Goal: Transaction & Acquisition: Purchase product/service

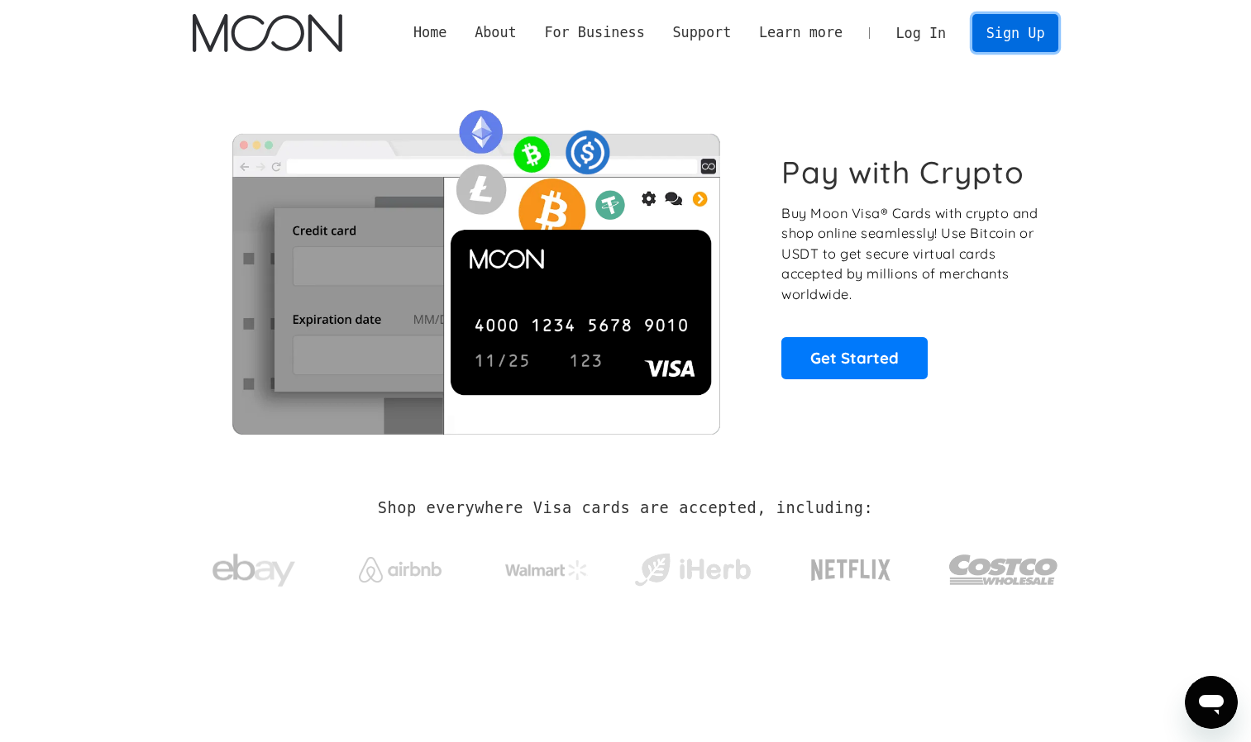
click at [1008, 35] on link "Sign Up" at bounding box center [1015, 32] width 86 height 37
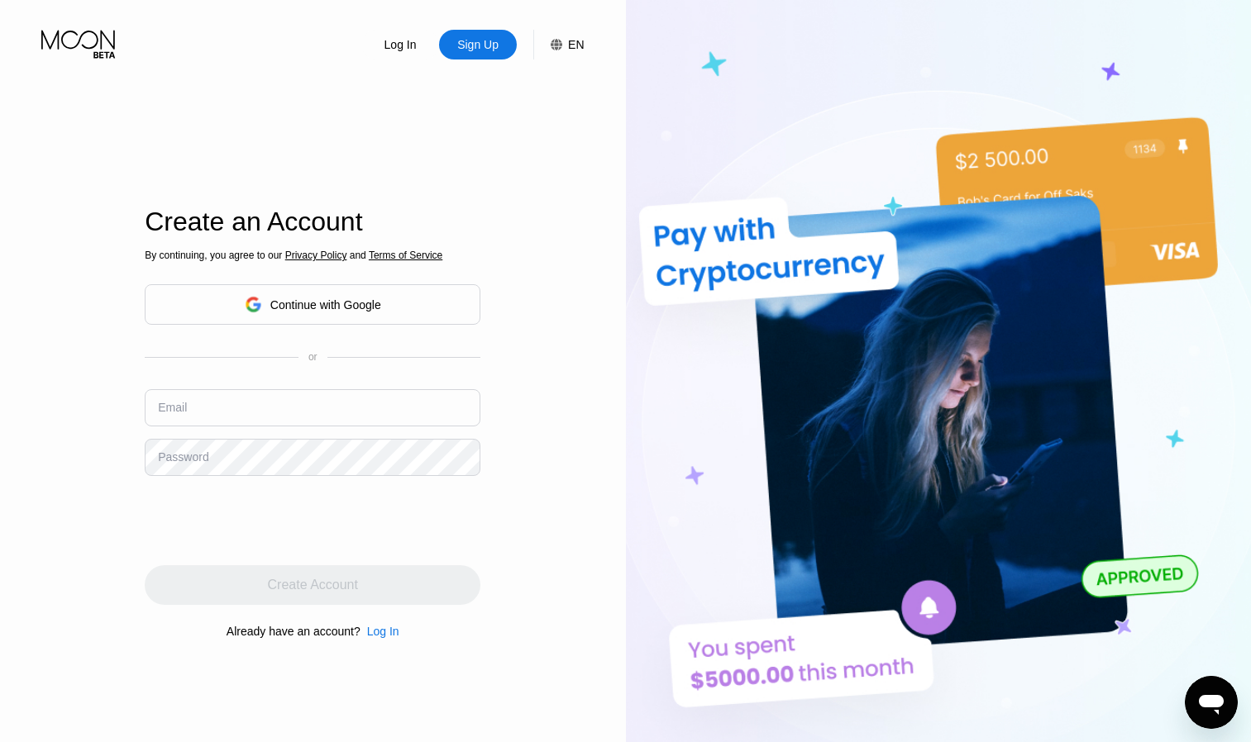
click at [293, 388] on div "By continuing, you agree to our Privacy Policy and Terms of Service Continue wi…" at bounding box center [313, 445] width 336 height 398
click at [280, 405] on input "text" at bounding box center [313, 407] width 336 height 37
type input "uberuvbeubrv@gmail.com"
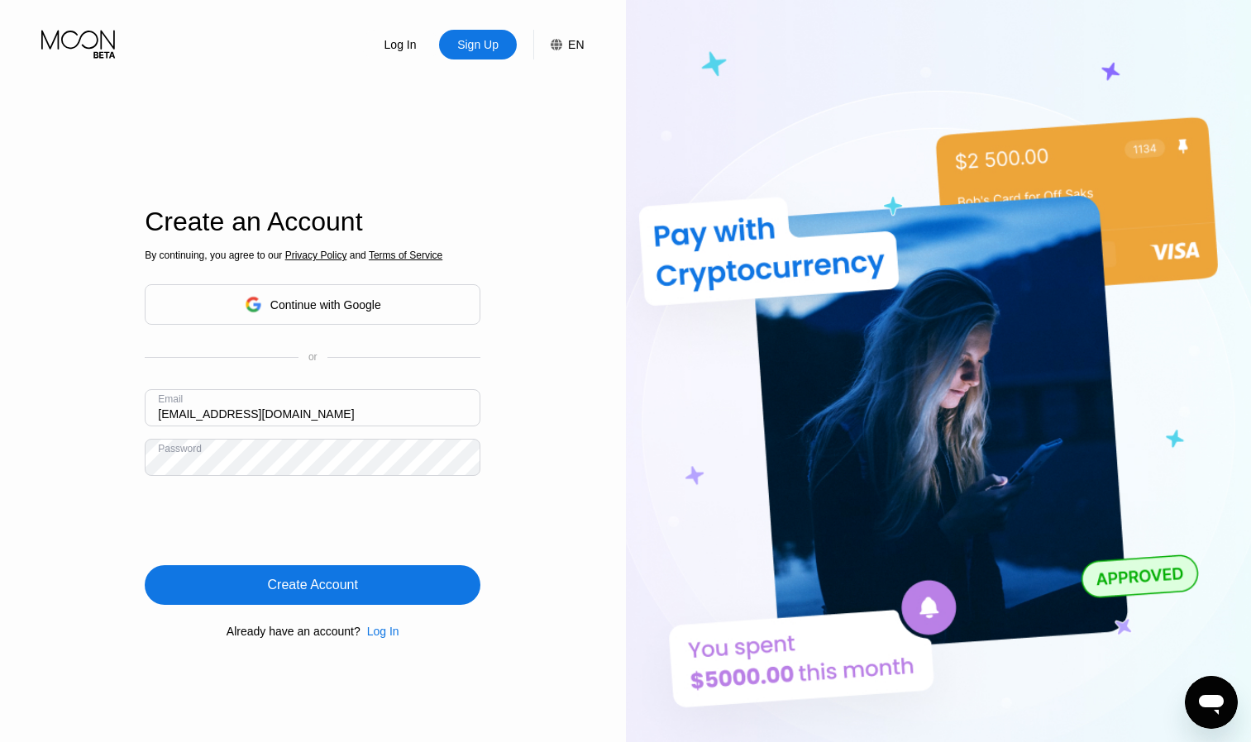
click at [226, 590] on div "Create Account" at bounding box center [313, 585] width 336 height 40
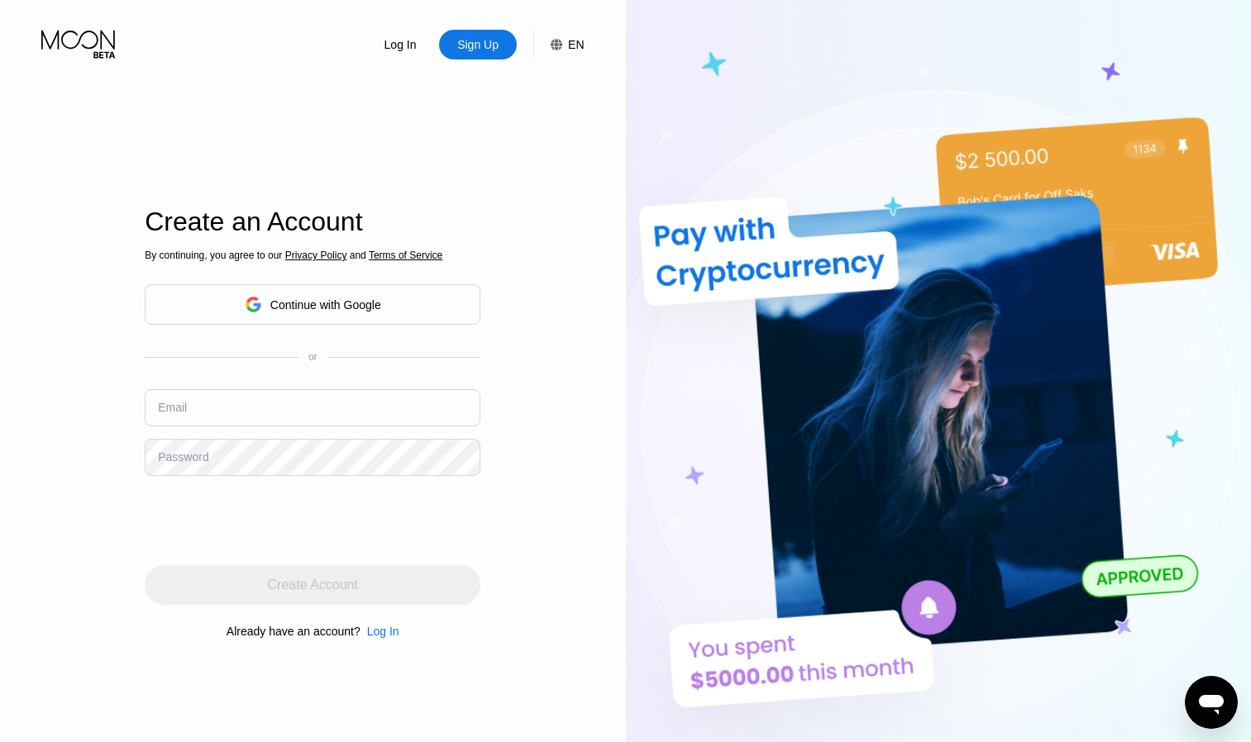
click at [210, 422] on input "text" at bounding box center [313, 407] width 336 height 37
paste input "[EMAIL_ADDRESS][DOMAIN_NAME]"
type input "[EMAIL_ADDRESS][DOMAIN_NAME]"
click at [184, 460] on div "Password" at bounding box center [183, 457] width 50 height 13
click at [188, 460] on div "Password" at bounding box center [183, 457] width 50 height 13
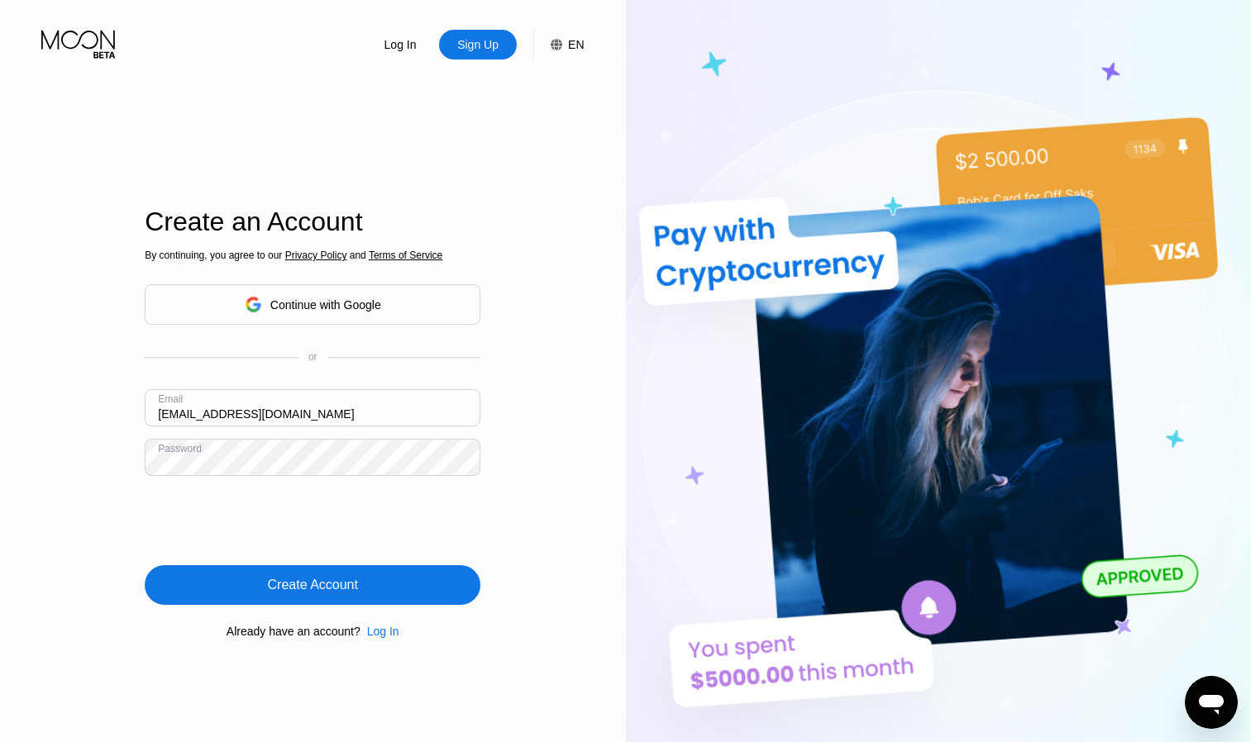
click at [277, 572] on div "Create Account" at bounding box center [313, 585] width 336 height 40
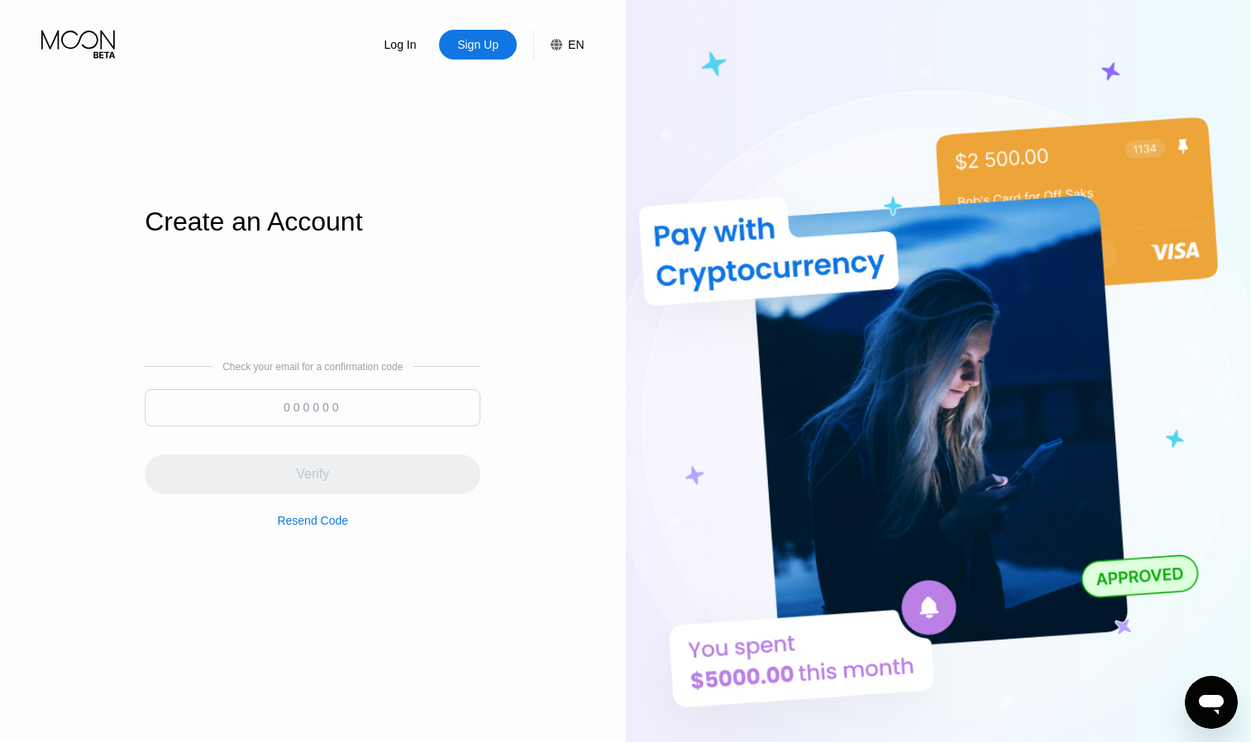
click at [386, 416] on input at bounding box center [313, 407] width 336 height 37
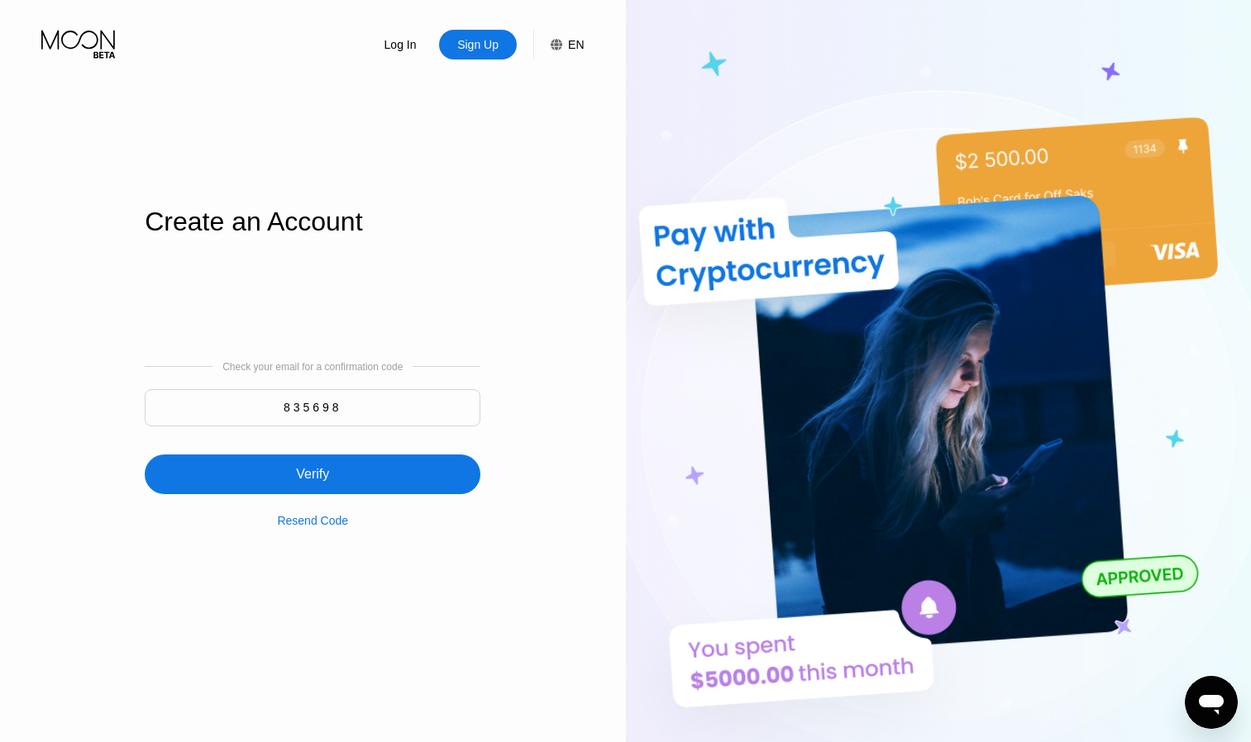
type input "835698"
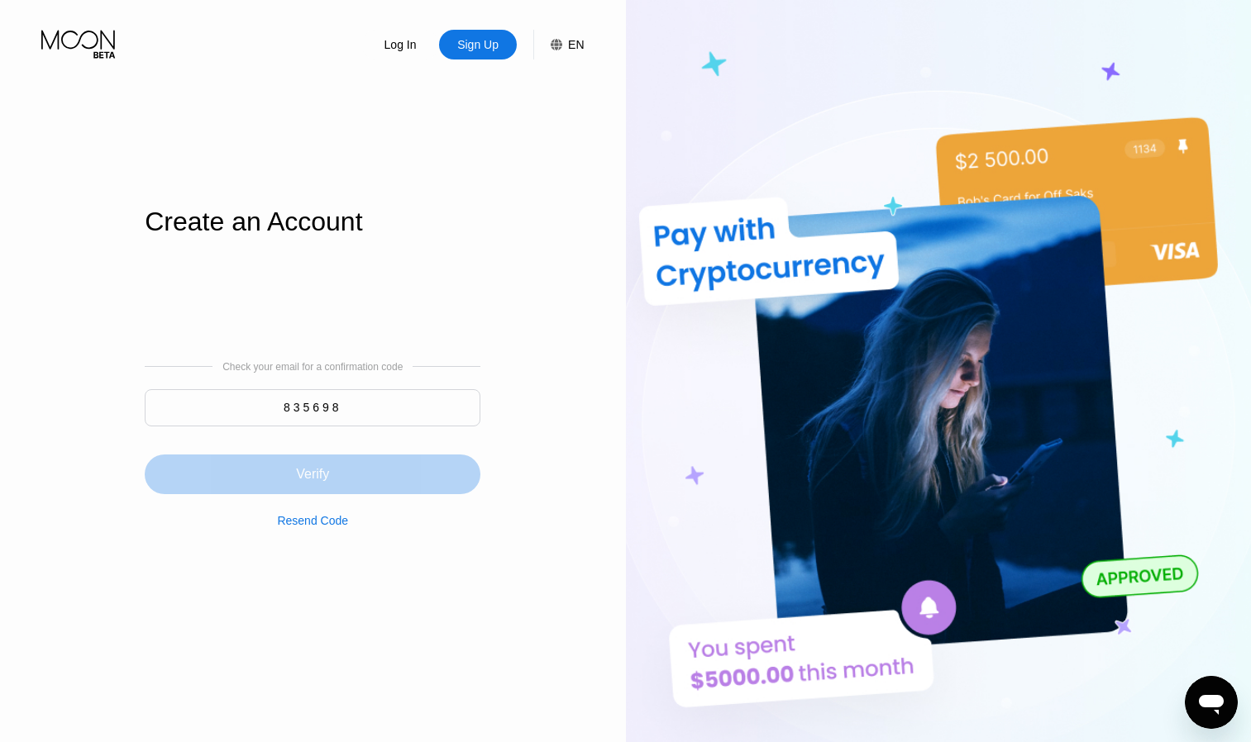
click at [341, 457] on div "Verify" at bounding box center [313, 475] width 336 height 40
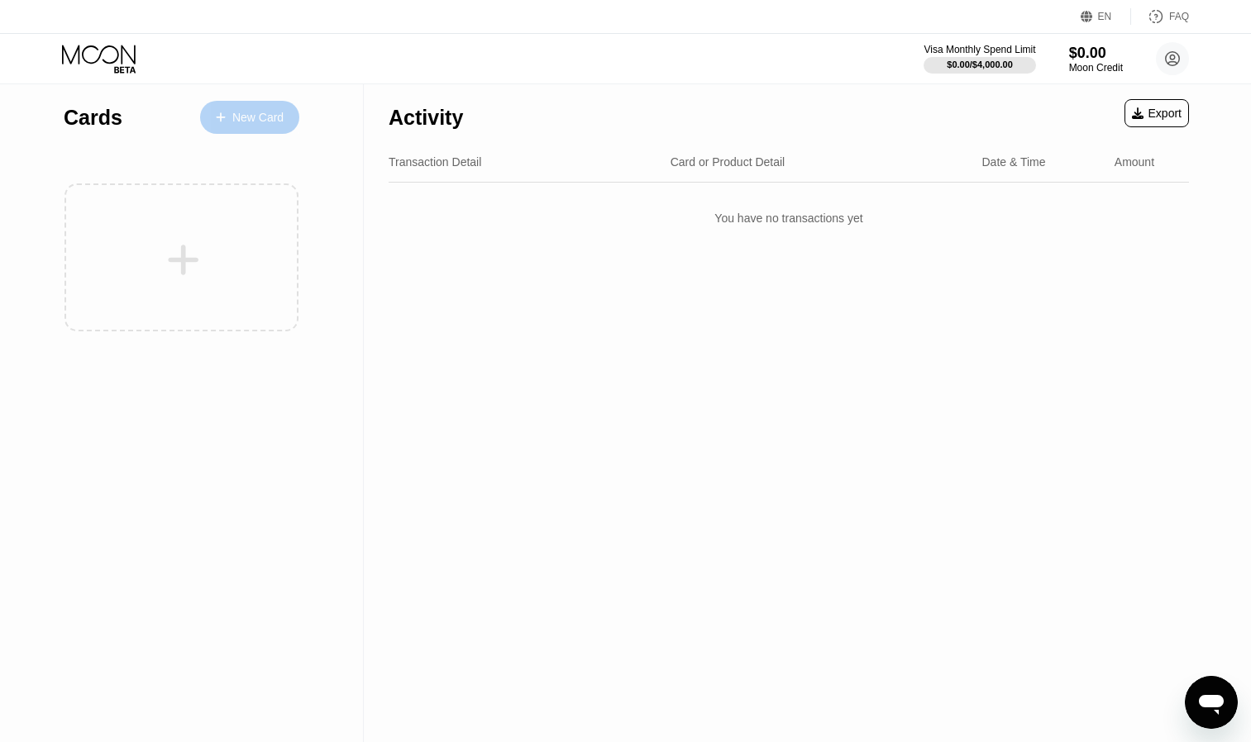
click at [232, 116] on div "New Card" at bounding box center [257, 118] width 51 height 14
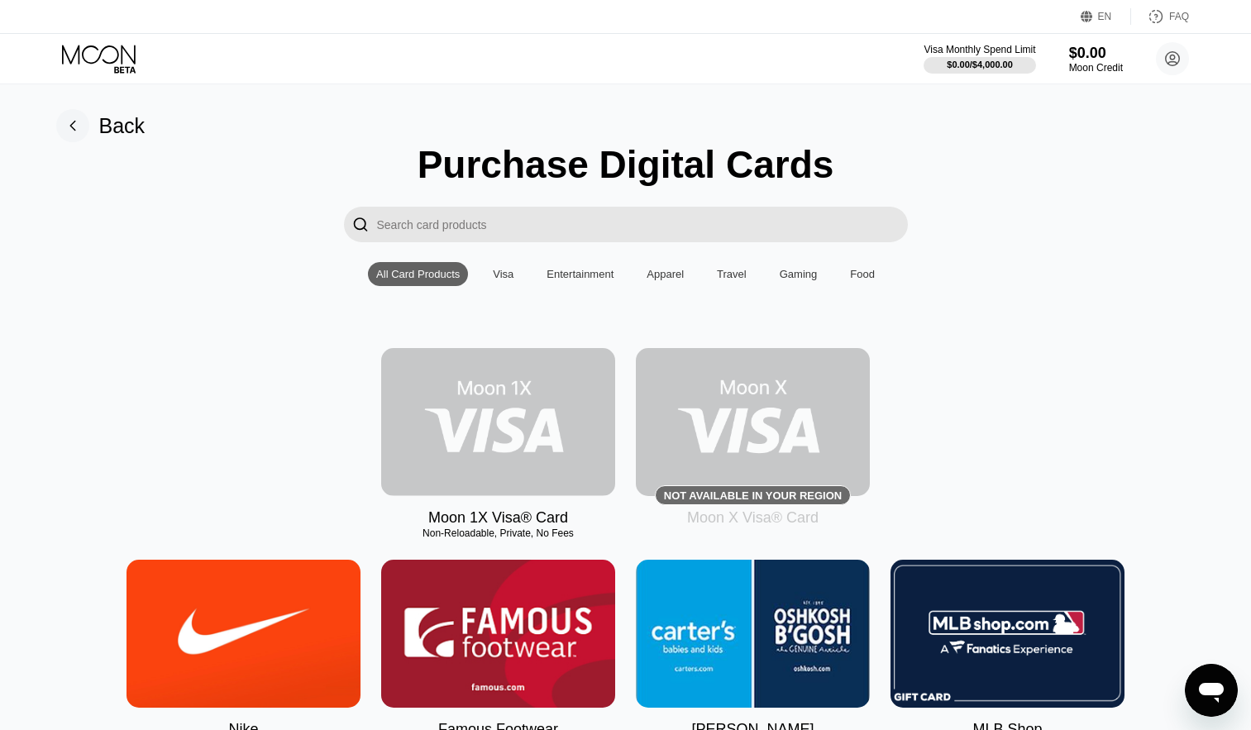
click at [511, 431] on img at bounding box center [498, 422] width 234 height 148
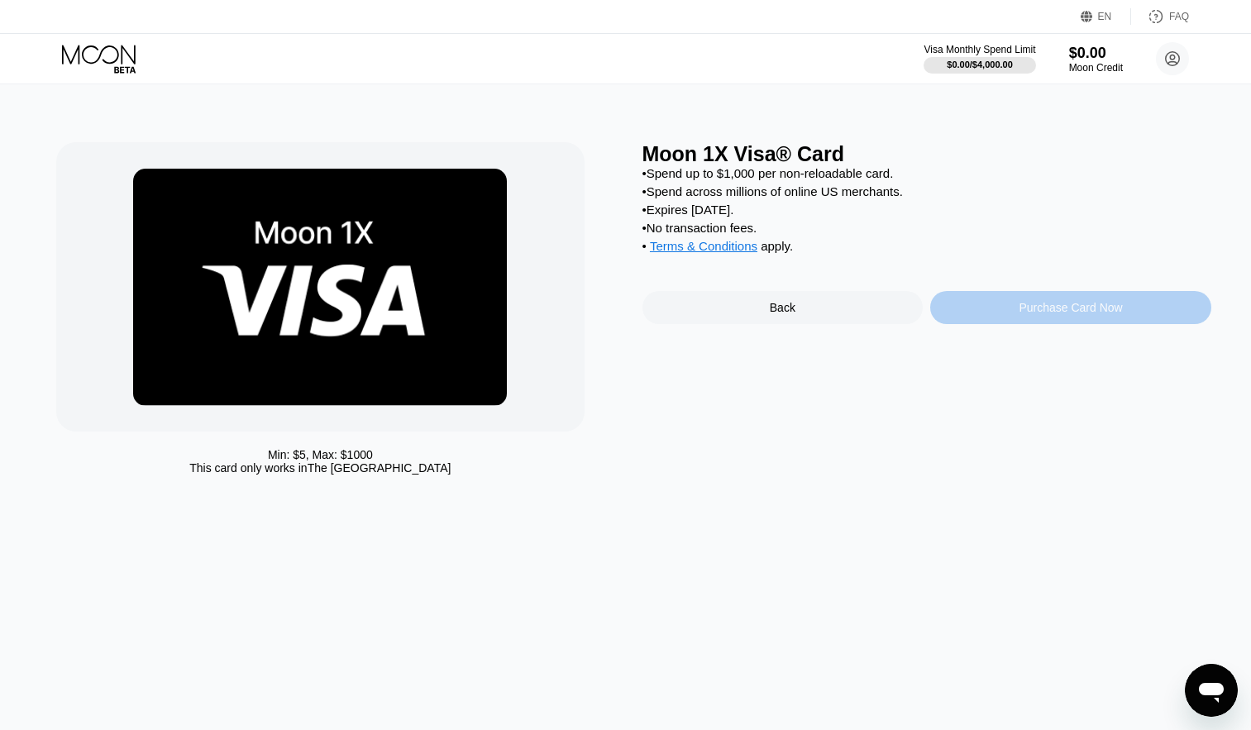
click at [997, 319] on div "Purchase Card Now" at bounding box center [1070, 307] width 281 height 33
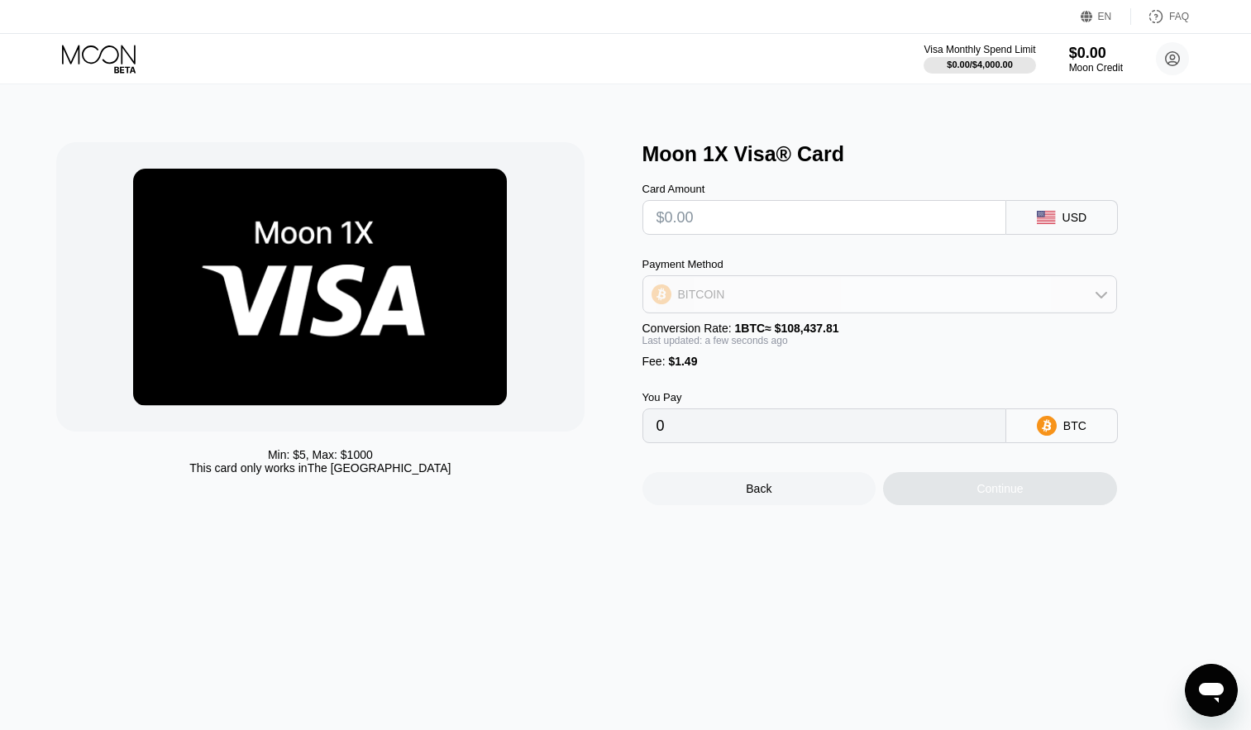
click at [816, 311] on div "BITCOIN" at bounding box center [879, 294] width 473 height 33
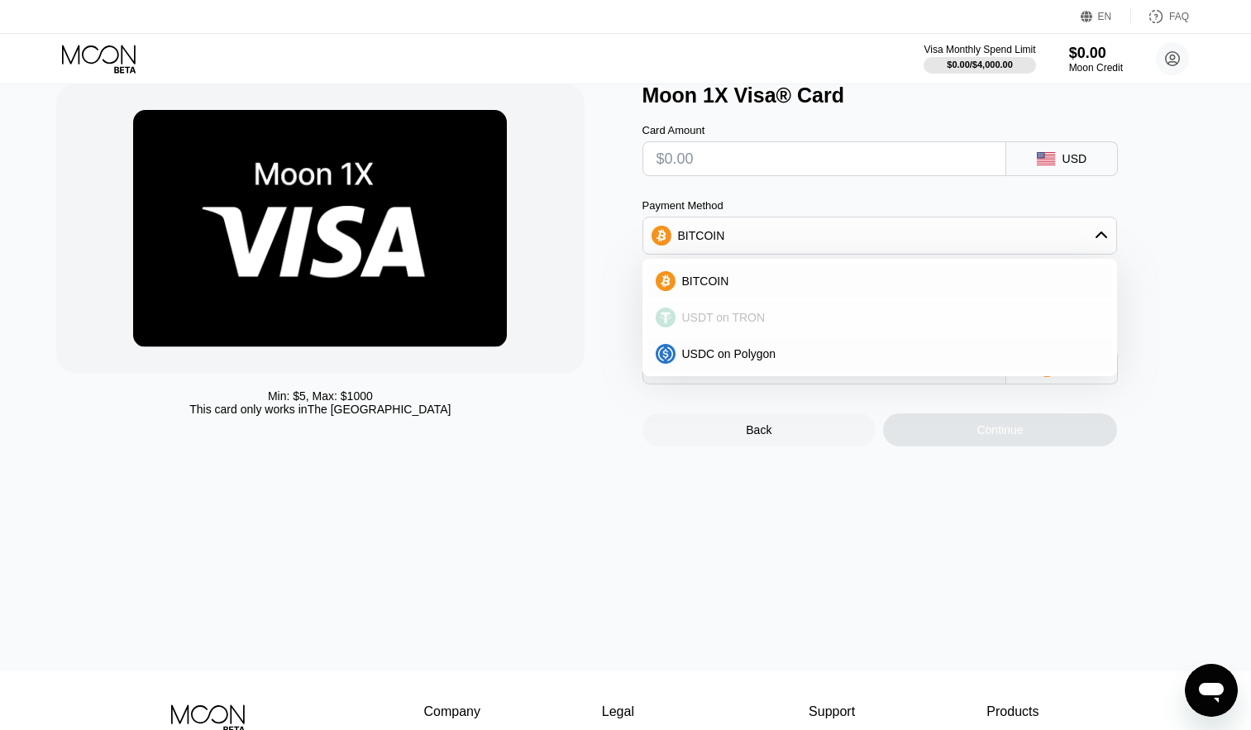
scroll to position [60, 0]
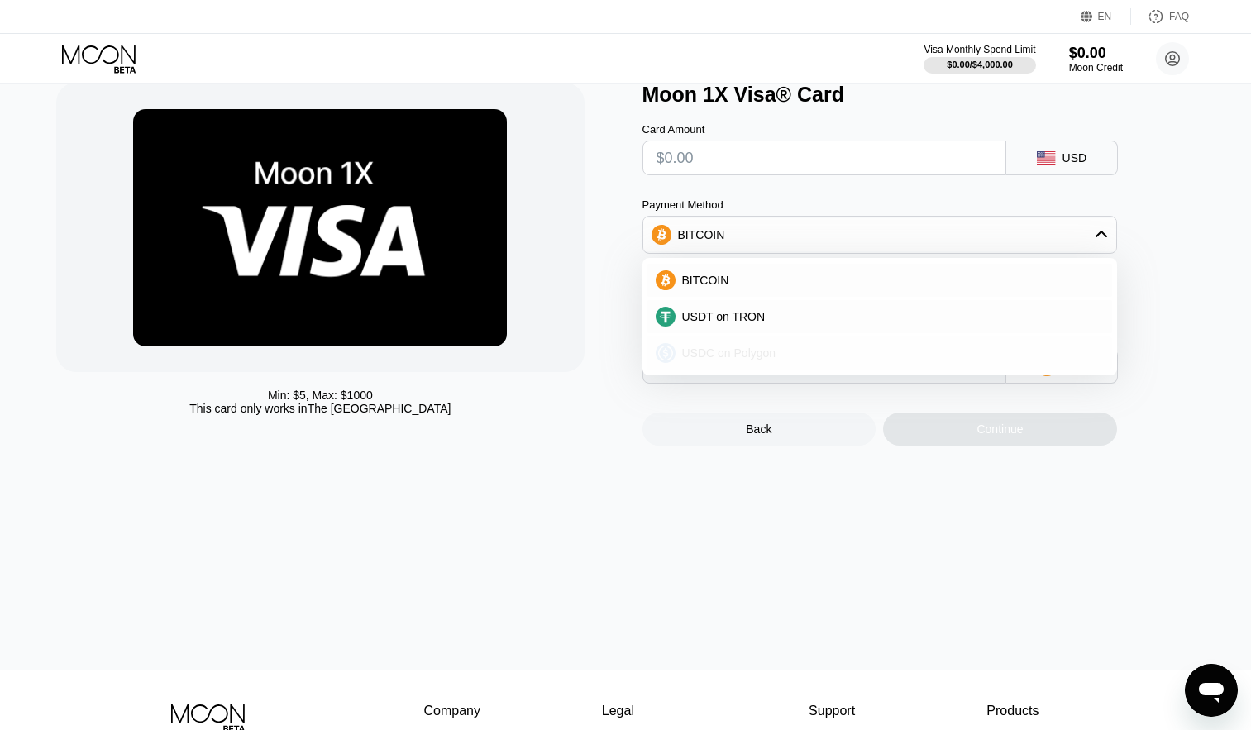
click at [732, 351] on span "USDC on Polygon" at bounding box center [729, 352] width 94 height 13
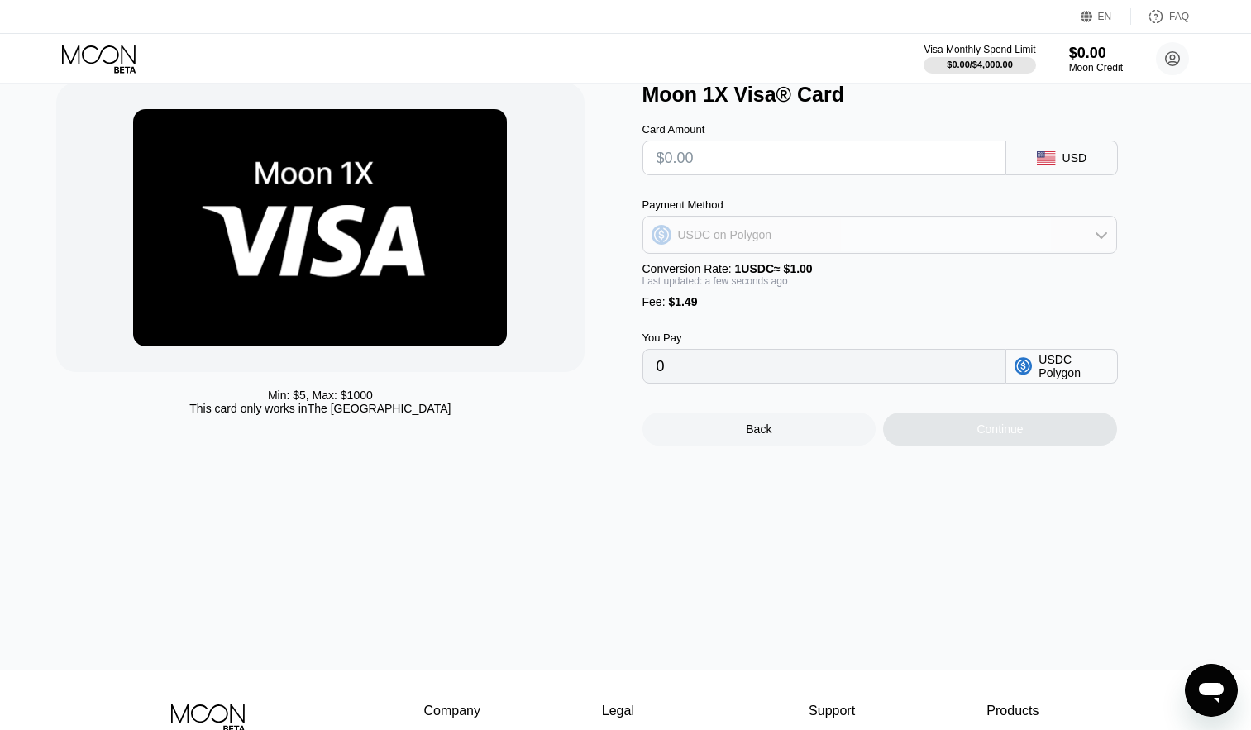
click at [744, 241] on div "USDC on Polygon" at bounding box center [725, 234] width 94 height 13
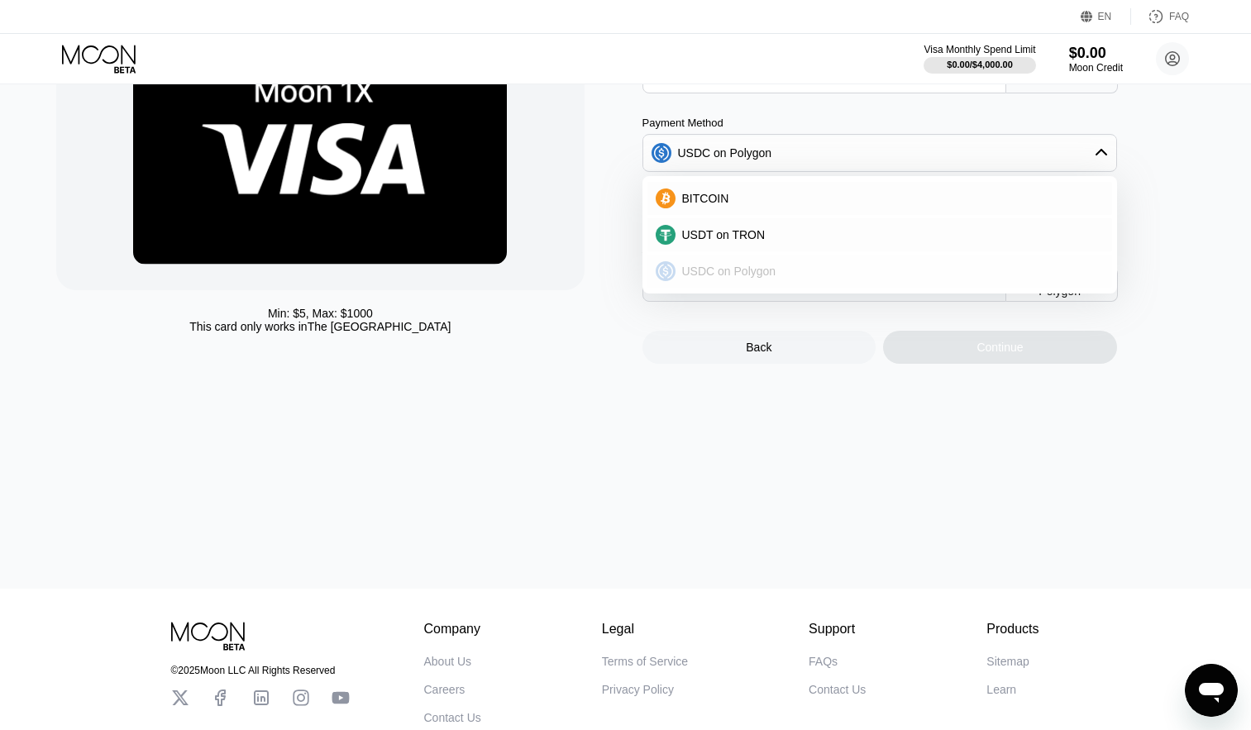
scroll to position [142, 0]
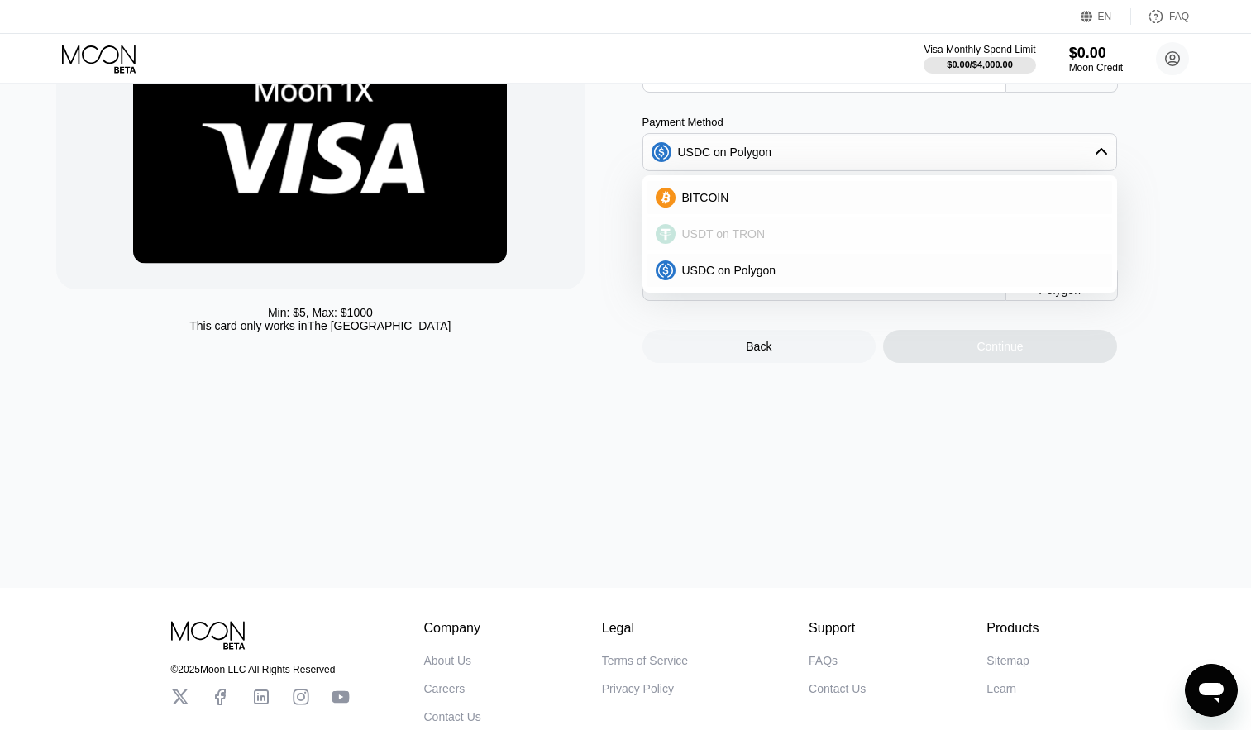
click at [719, 241] on span "USDT on TRON" at bounding box center [723, 233] width 83 height 13
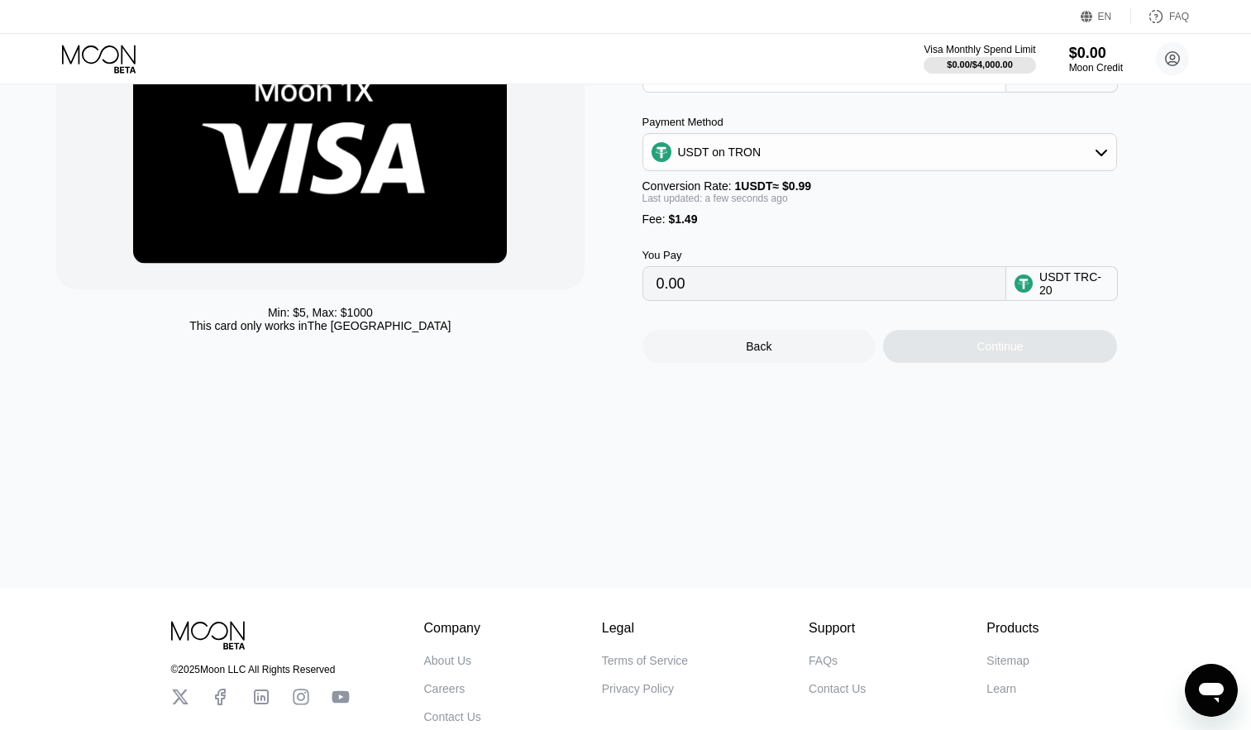
click at [699, 190] on div "Conversion Rate: 1 USDT ≈ $0.99" at bounding box center [879, 185] width 474 height 13
click at [695, 179] on div "Payment Method USDT on TRON Conversion Rate: 1 USDT ≈ $0.99 Last updated: a few…" at bounding box center [879, 171] width 474 height 110
click at [695, 159] on div "USDT on TRON" at bounding box center [719, 151] width 83 height 13
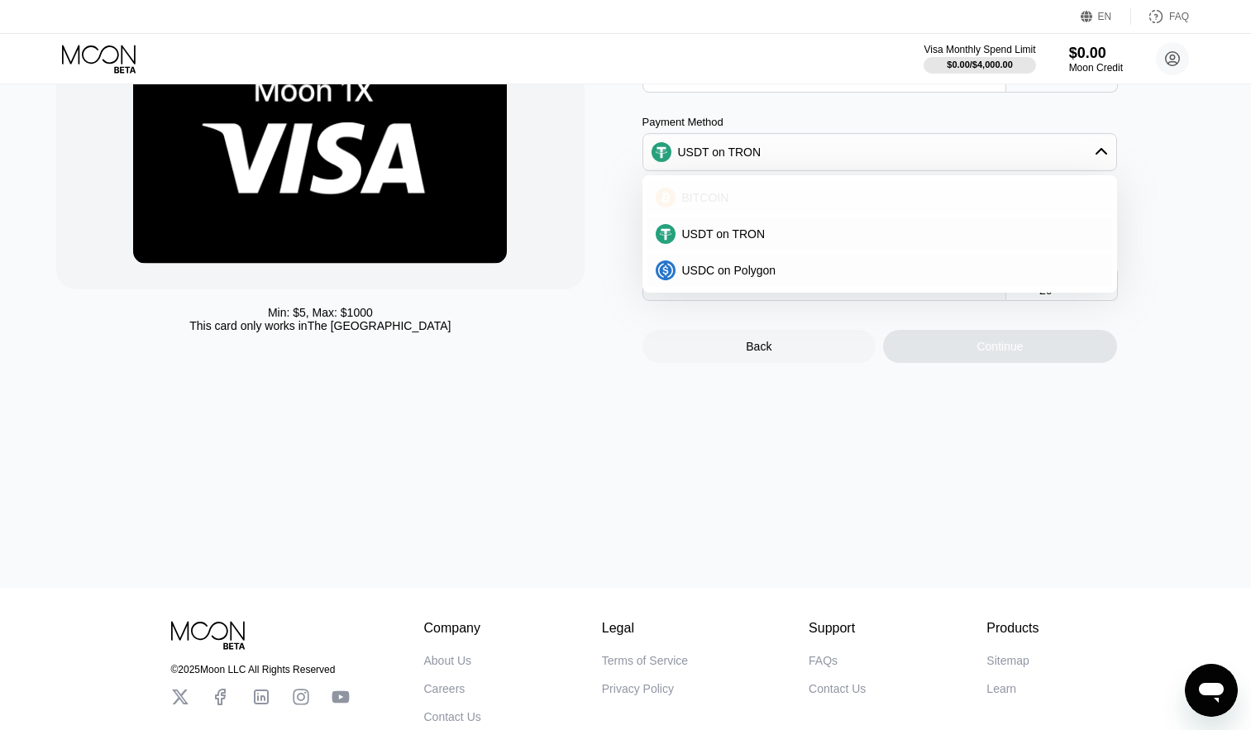
click at [698, 192] on div "BITCOIN" at bounding box center [879, 197] width 465 height 33
type input "0"
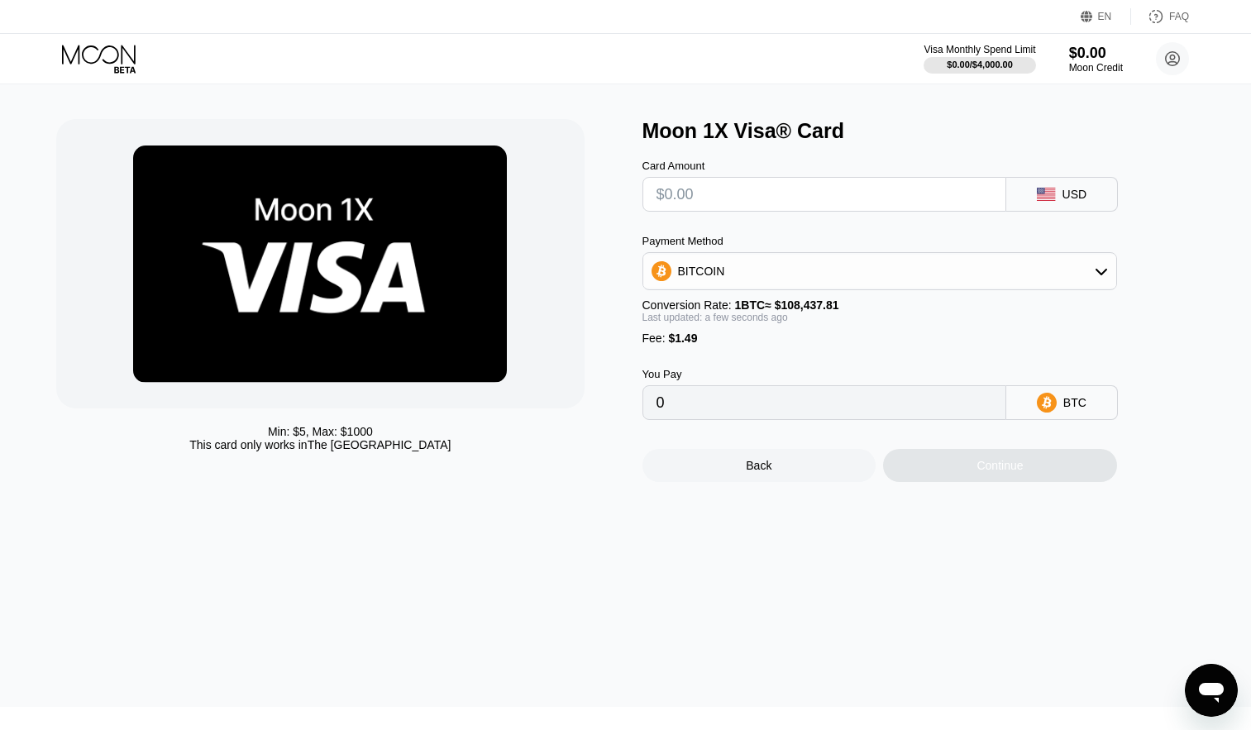
scroll to position [21, 0]
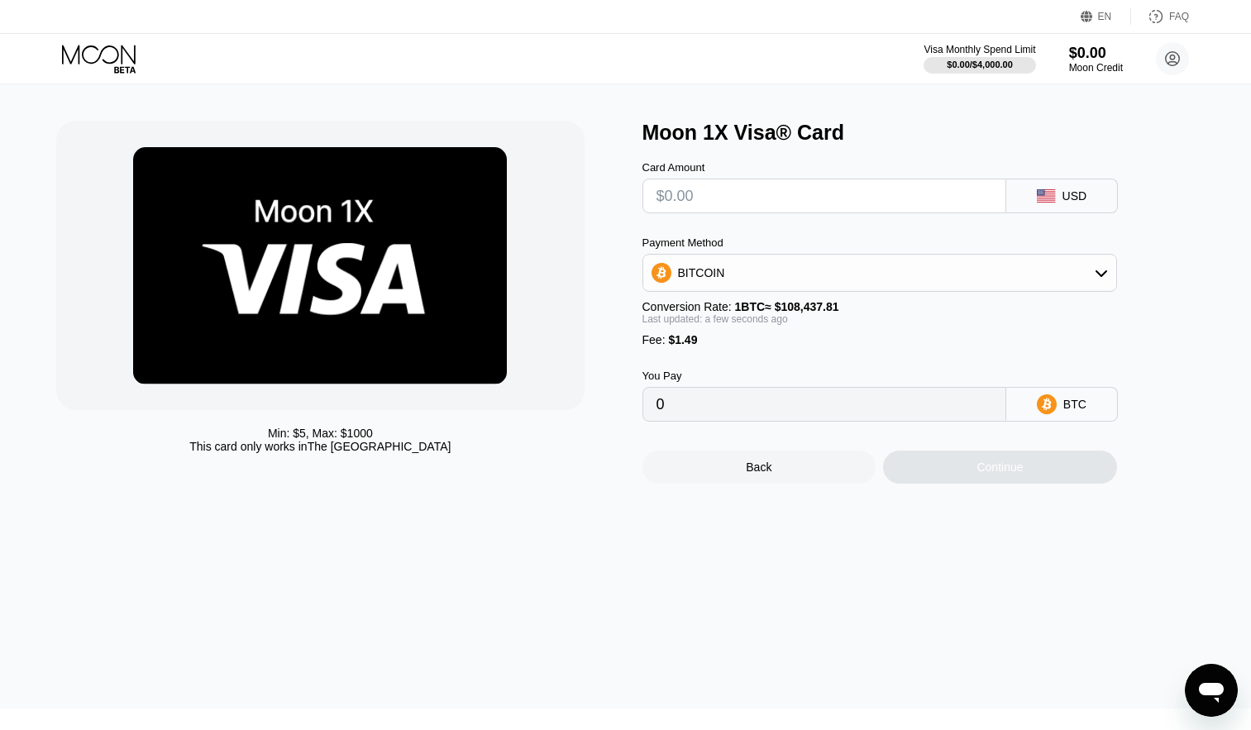
click at [772, 229] on div "Card Amount USD Payment Method BITCOIN Conversion Rate: 1 BTC ≈ $108,437.81 Las…" at bounding box center [906, 283] width 529 height 277
click at [772, 298] on div "Payment Method BITCOIN Conversion Rate: 1 BTC ≈ $108,437.81 Last updated: a few…" at bounding box center [879, 291] width 474 height 110
click at [751, 283] on div "BITCOIN" at bounding box center [879, 272] width 473 height 33
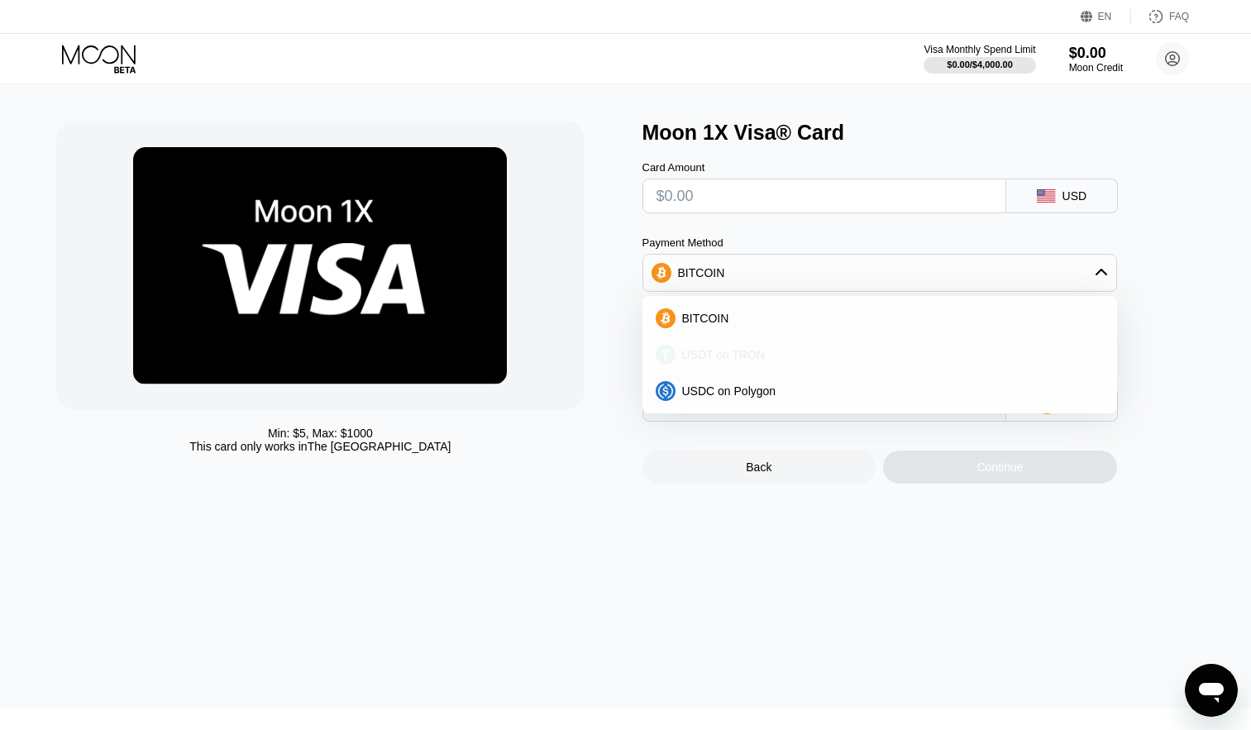
click at [775, 361] on div "USDT on TRON" at bounding box center [889, 354] width 428 height 13
type input "0.00"
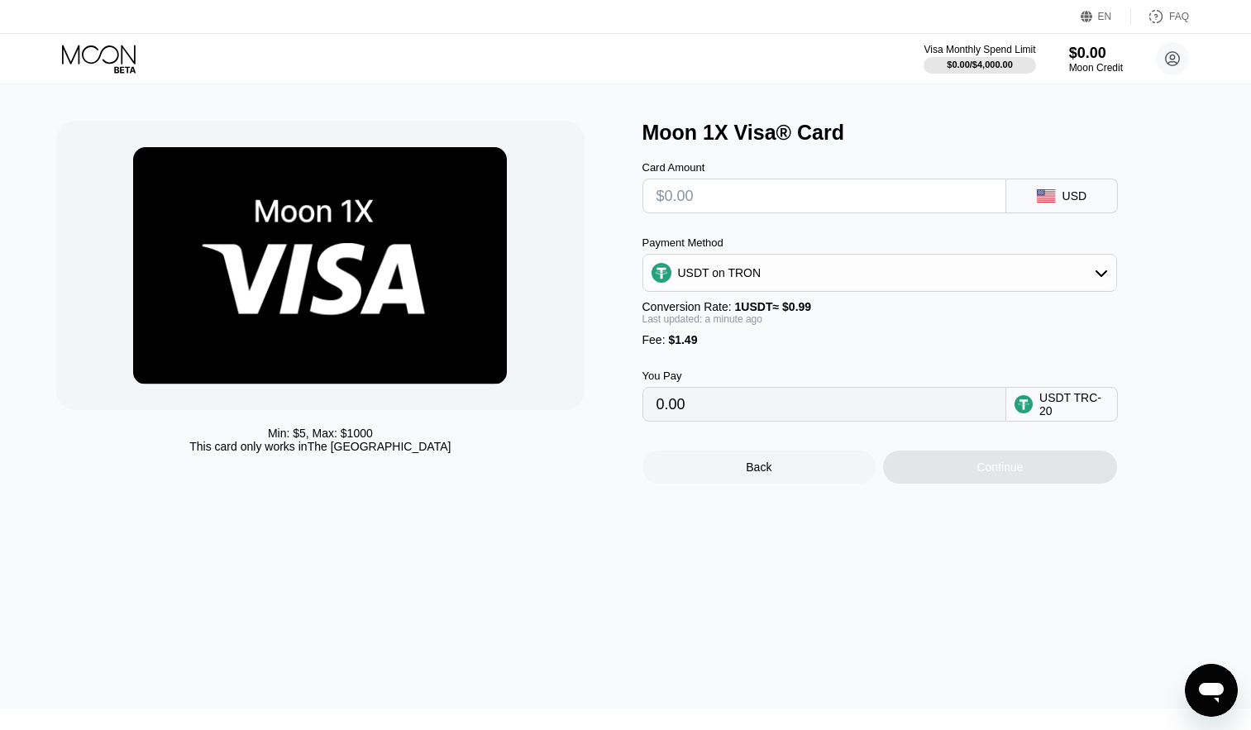
click at [824, 198] on input "text" at bounding box center [824, 195] width 336 height 33
type input "$10"
type input "11.61"
type input "$1"
type input "2.52"
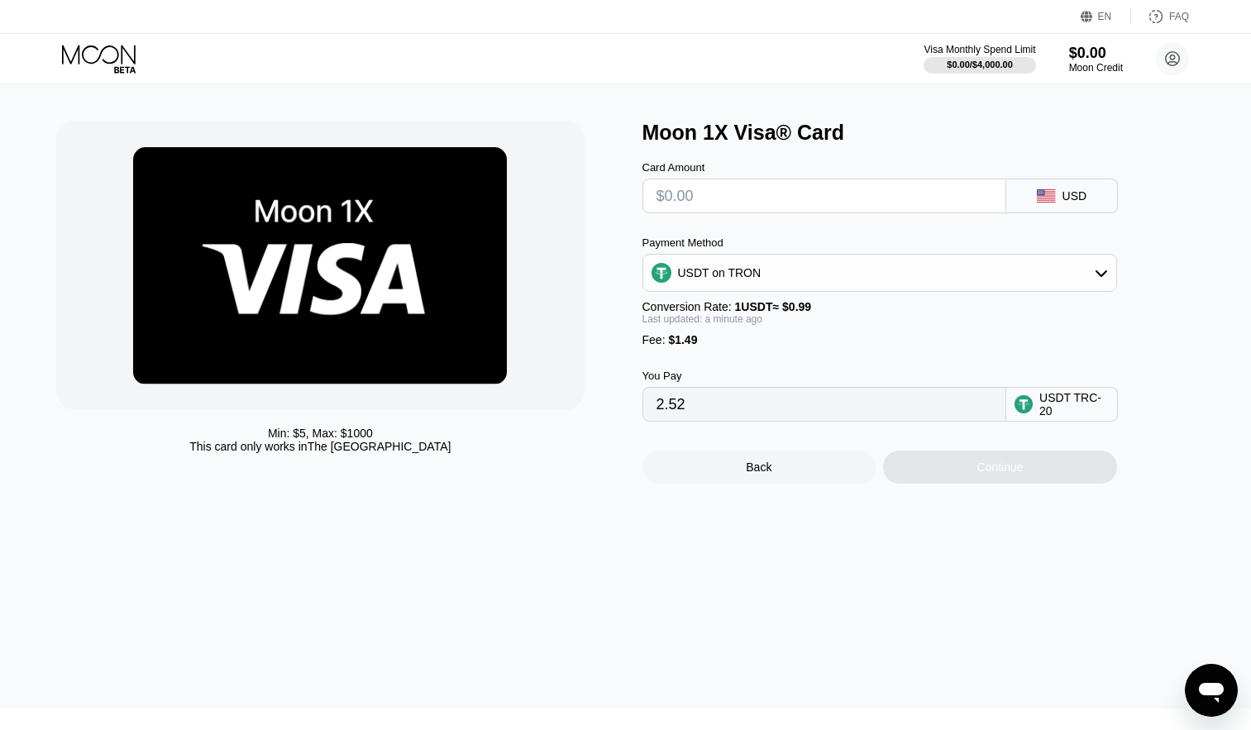
type input "0.00"
type input "$20"
type input "21.71"
type input "$2"
type input "3.53"
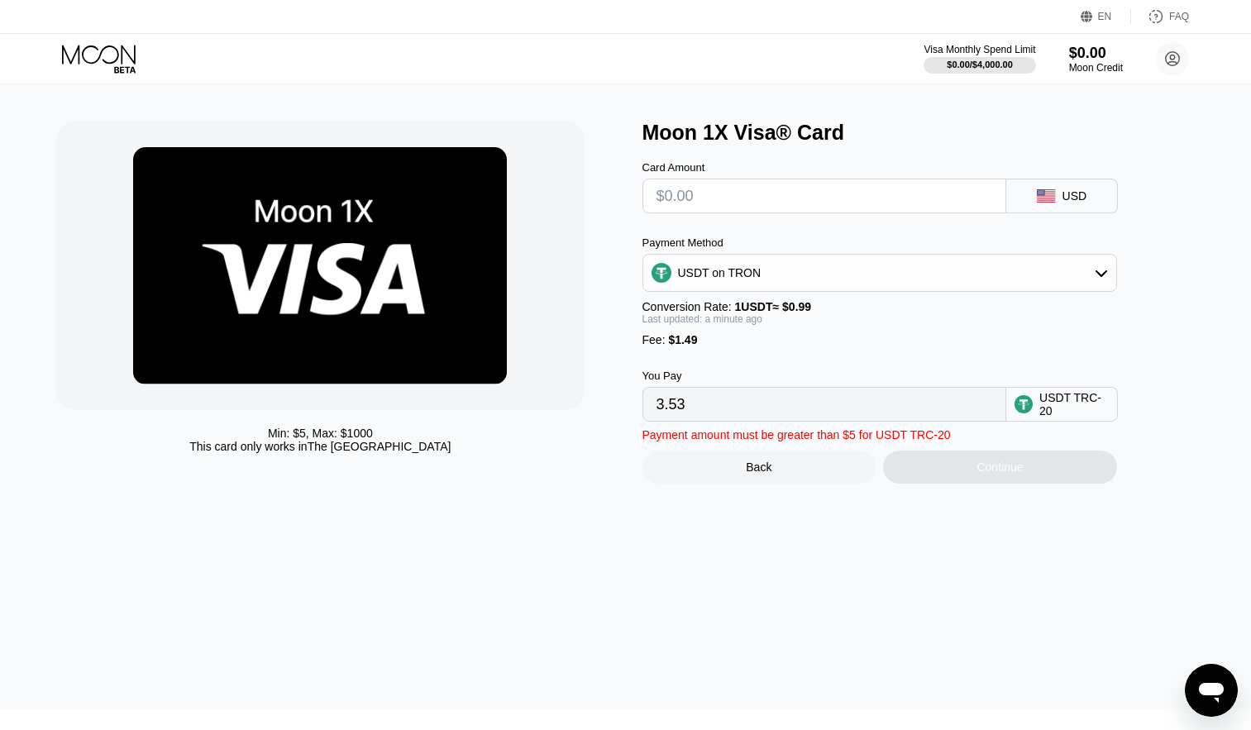
type input "0.00"
type input "$30"
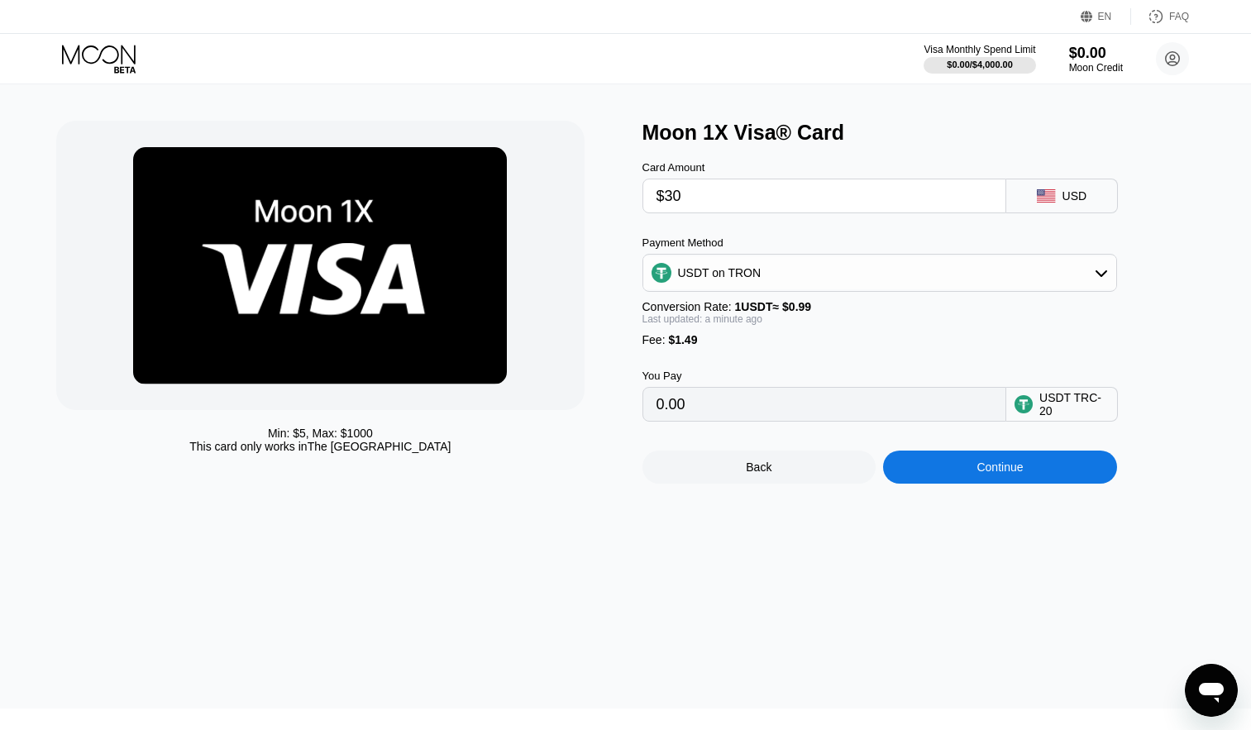
type input "31.81"
type input "$30"
click at [738, 303] on div "Payment Method USDT on TRON Conversion Rate: 1 USDT ≈ $0.99 Last updated: a min…" at bounding box center [879, 291] width 474 height 110
click at [716, 288] on div "USDT on TRON" at bounding box center [879, 272] width 473 height 33
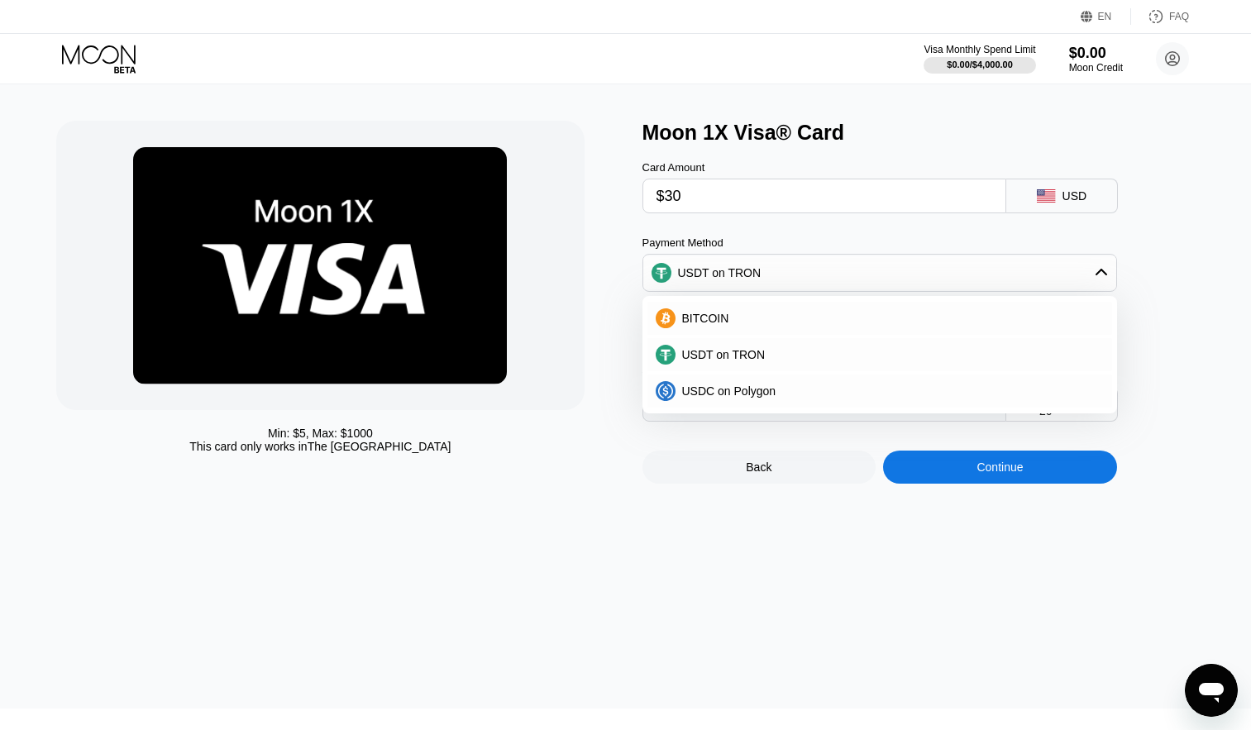
click at [939, 484] on div "Continue" at bounding box center [1000, 467] width 234 height 33
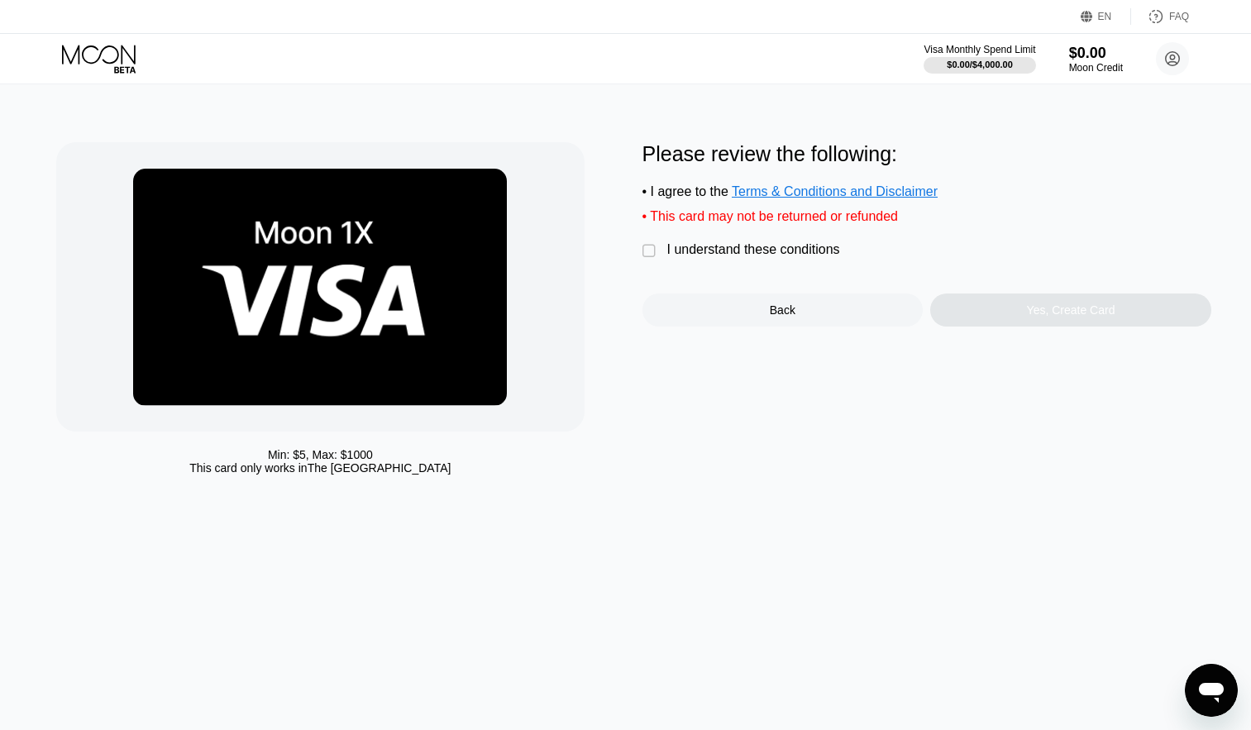
click at [737, 257] on div "I understand these conditions" at bounding box center [753, 249] width 173 height 15
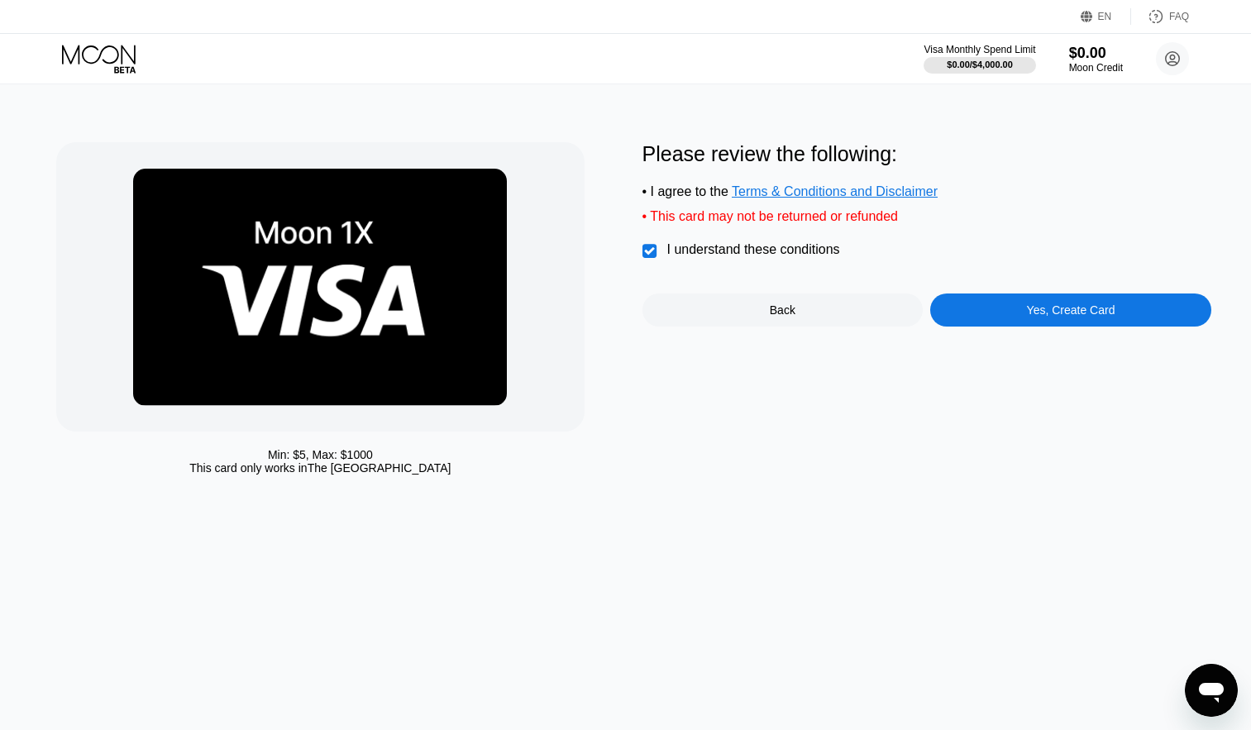
click at [1027, 288] on div "Please review the following: • I agree to the Terms & Conditions and Disclaimer…" at bounding box center [926, 234] width 569 height 184
click at [1001, 322] on div "Yes, Create Card" at bounding box center [1070, 309] width 281 height 33
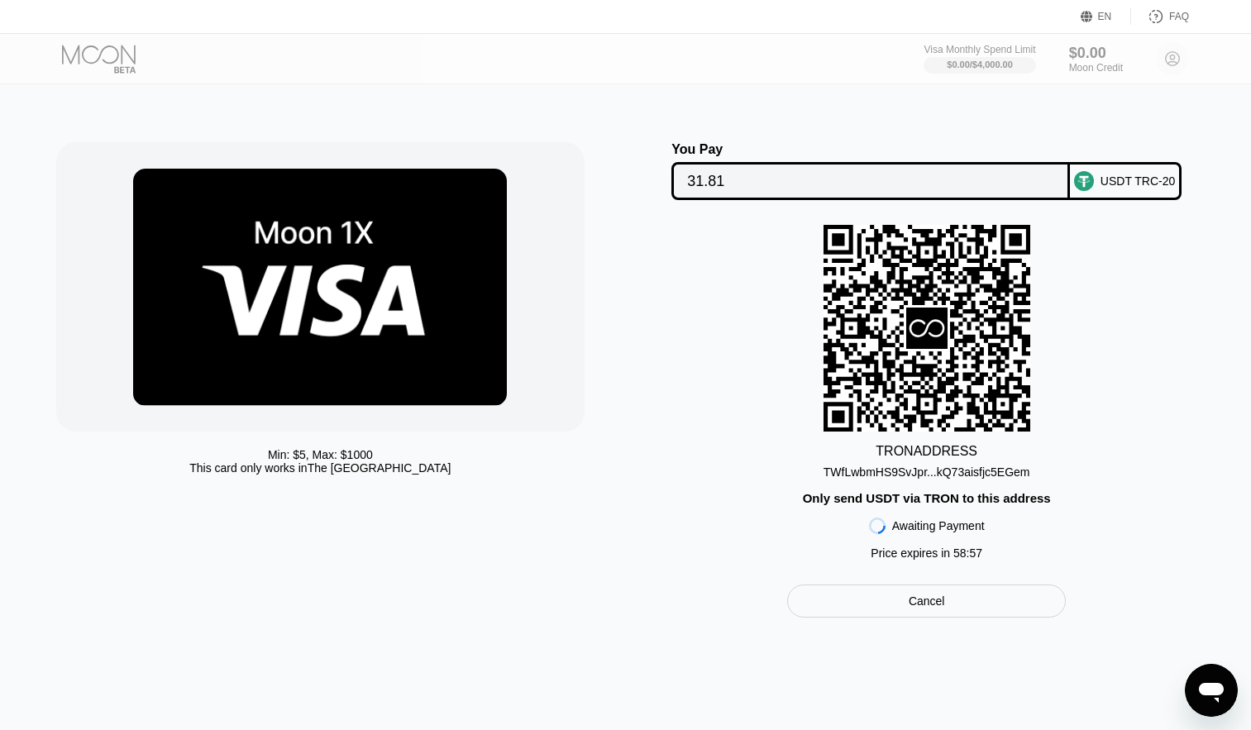
click at [890, 354] on rect at bounding box center [926, 328] width 207 height 207
click at [868, 479] on div "TWfLwbmHS9SvJpr...kQ73aisfjc5EGem" at bounding box center [926, 471] width 207 height 13
drag, startPoint x: 1047, startPoint y: 219, endPoint x: 1102, endPoint y: 188, distance: 63.0
click at [1102, 188] on div "You Pay 31.81 USDT TRC-20 TRON ADDRESS TWfLwbmHS9SvJpr...kQ73aisfjc5EGem Only s…" at bounding box center [926, 379] width 569 height 475
click at [1102, 188] on div "USDT TRC-20" at bounding box center [1126, 181] width 112 height 38
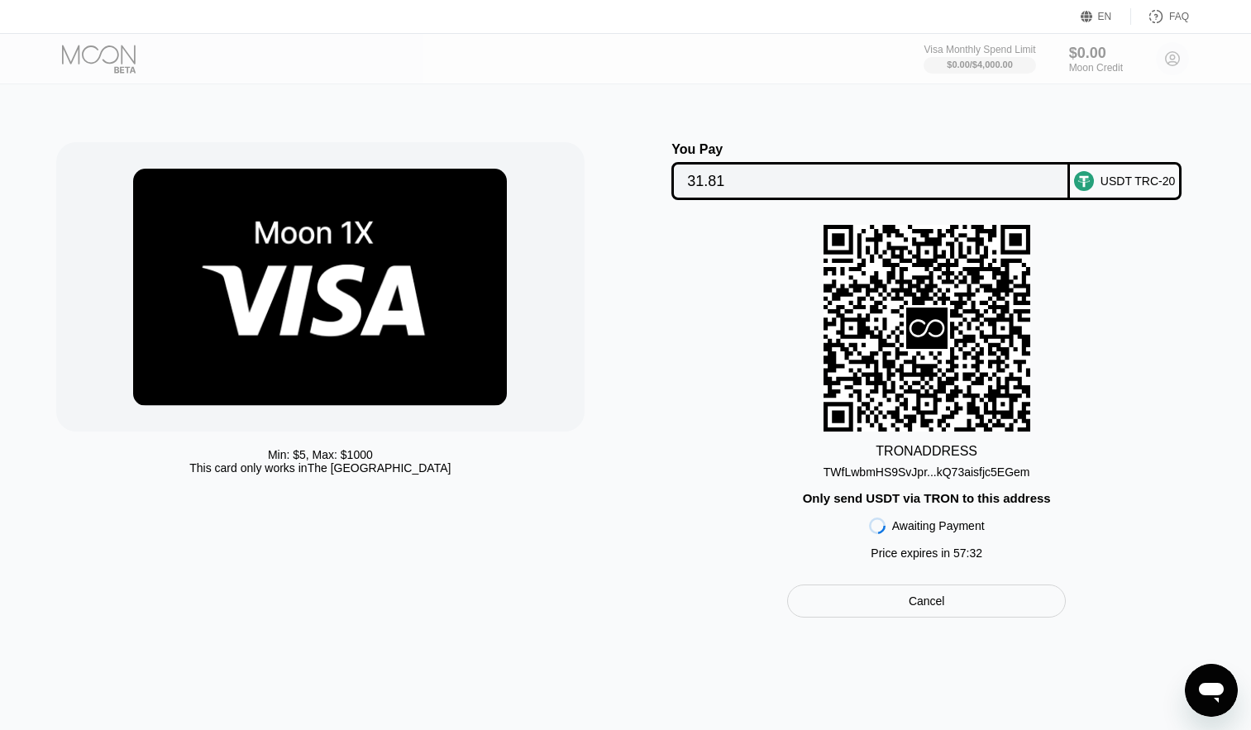
click at [1094, 182] on circle at bounding box center [1084, 181] width 20 height 20
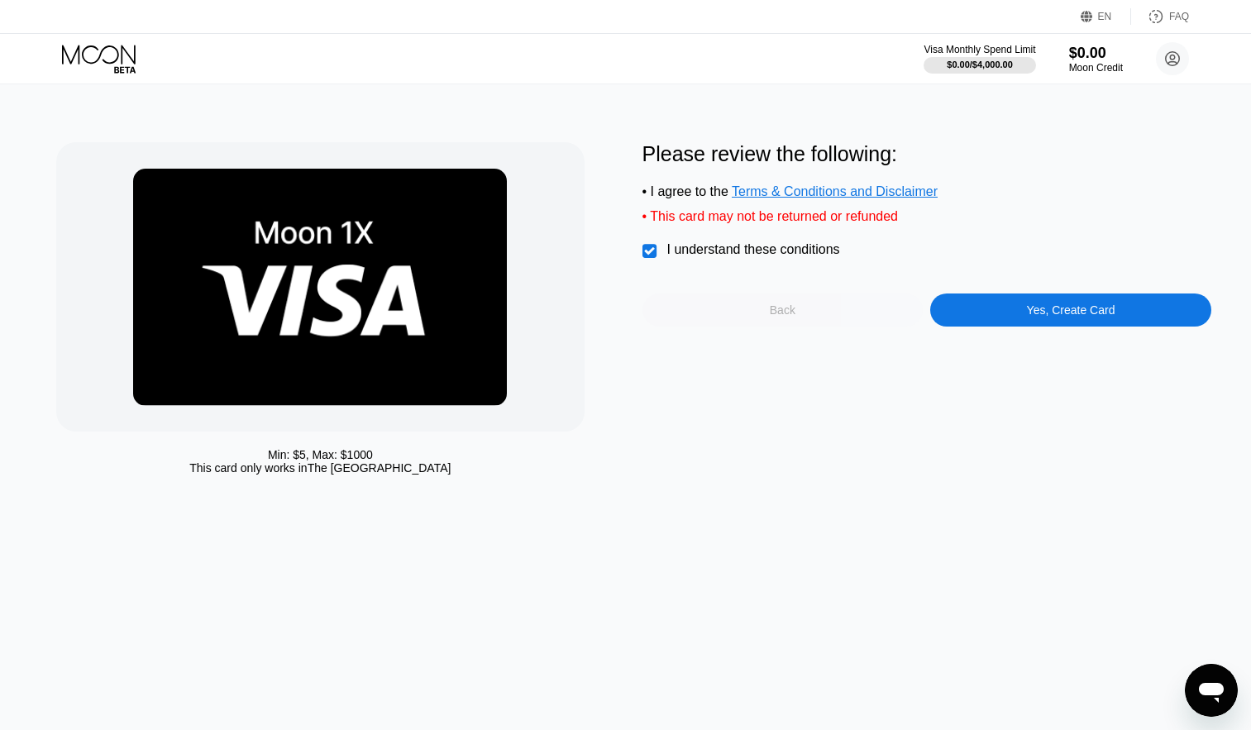
click at [747, 309] on div "Back" at bounding box center [782, 309] width 281 height 33
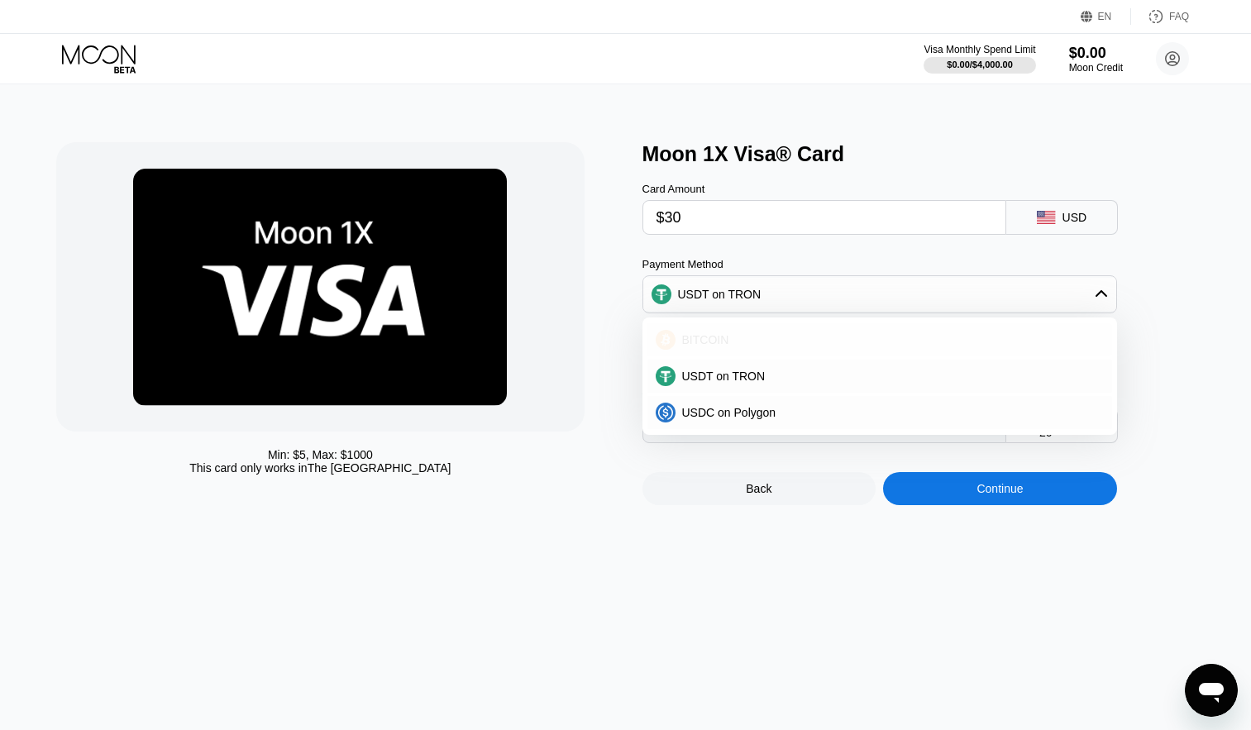
click at [717, 346] on span "BITCOIN" at bounding box center [705, 339] width 47 height 13
type input "0.00029040"
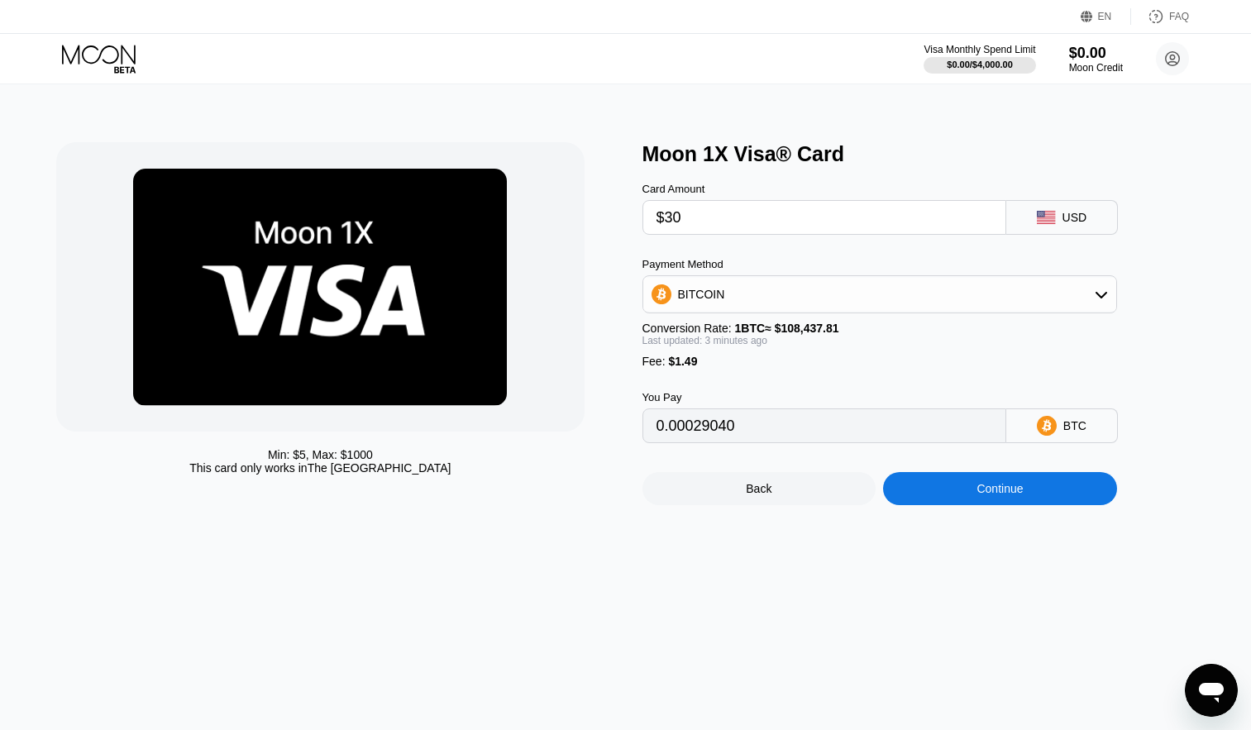
click at [727, 195] on div "Card Amount" at bounding box center [824, 189] width 364 height 12
click at [722, 205] on div "Card Amount $30" at bounding box center [824, 209] width 364 height 52
click at [722, 205] on div "$30" at bounding box center [824, 217] width 364 height 35
click at [721, 205] on div "$30" at bounding box center [824, 217] width 364 height 35
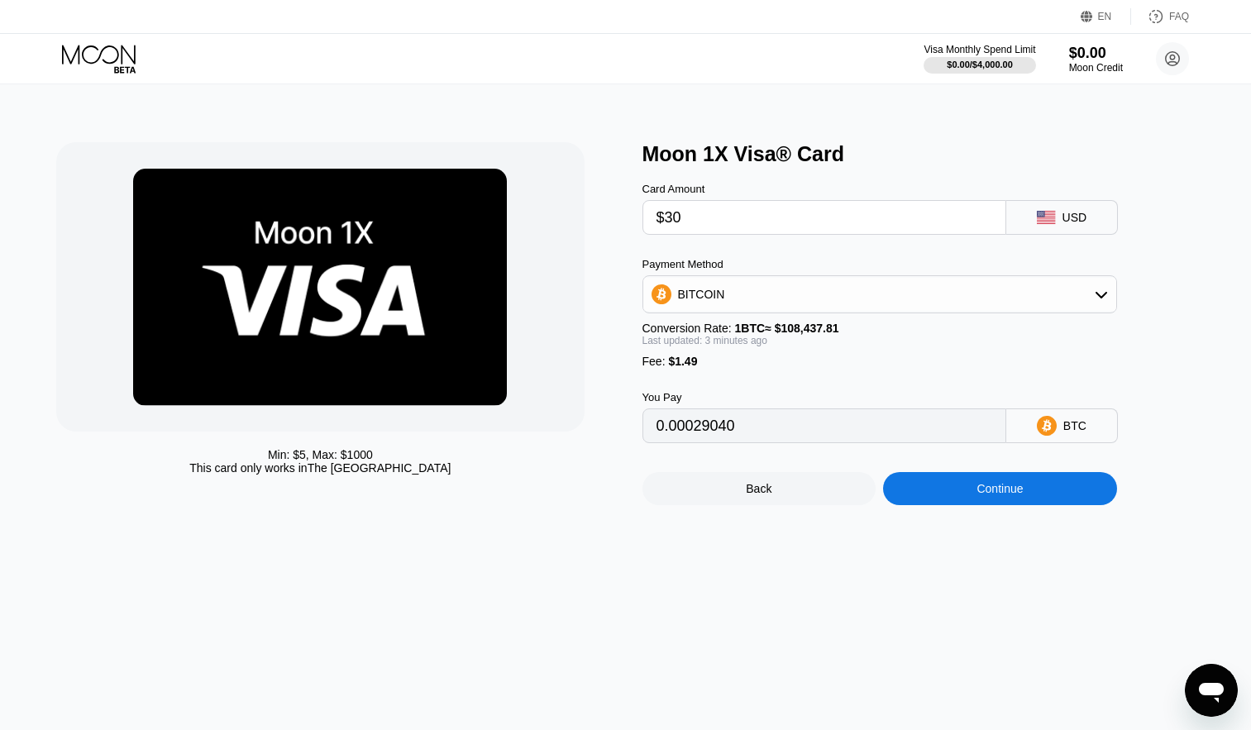
drag, startPoint x: 721, startPoint y: 205, endPoint x: 717, endPoint y: 212, distance: 8.5
click at [717, 212] on div "$30" at bounding box center [824, 217] width 364 height 35
click at [717, 212] on input "$30" at bounding box center [824, 217] width 336 height 33
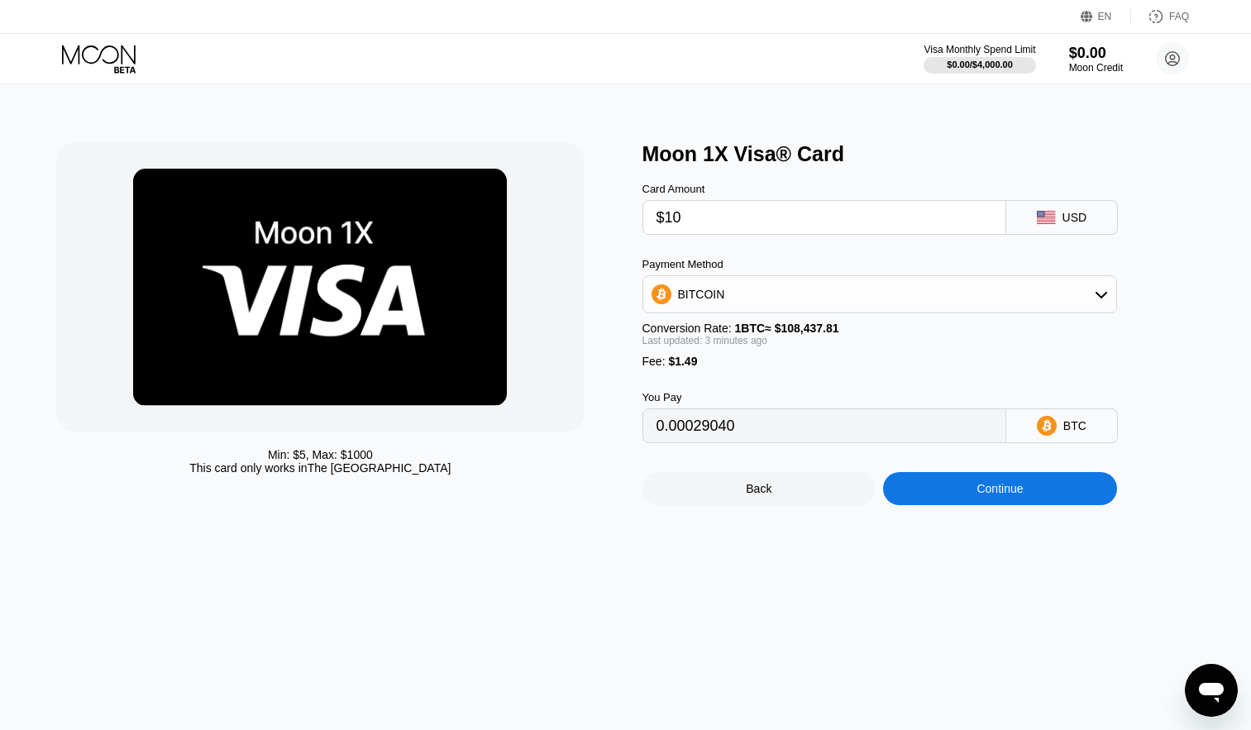
type input "$100"
type input "0.00093593"
type input "$1000"
type input "0.00924896"
type input "$10000"
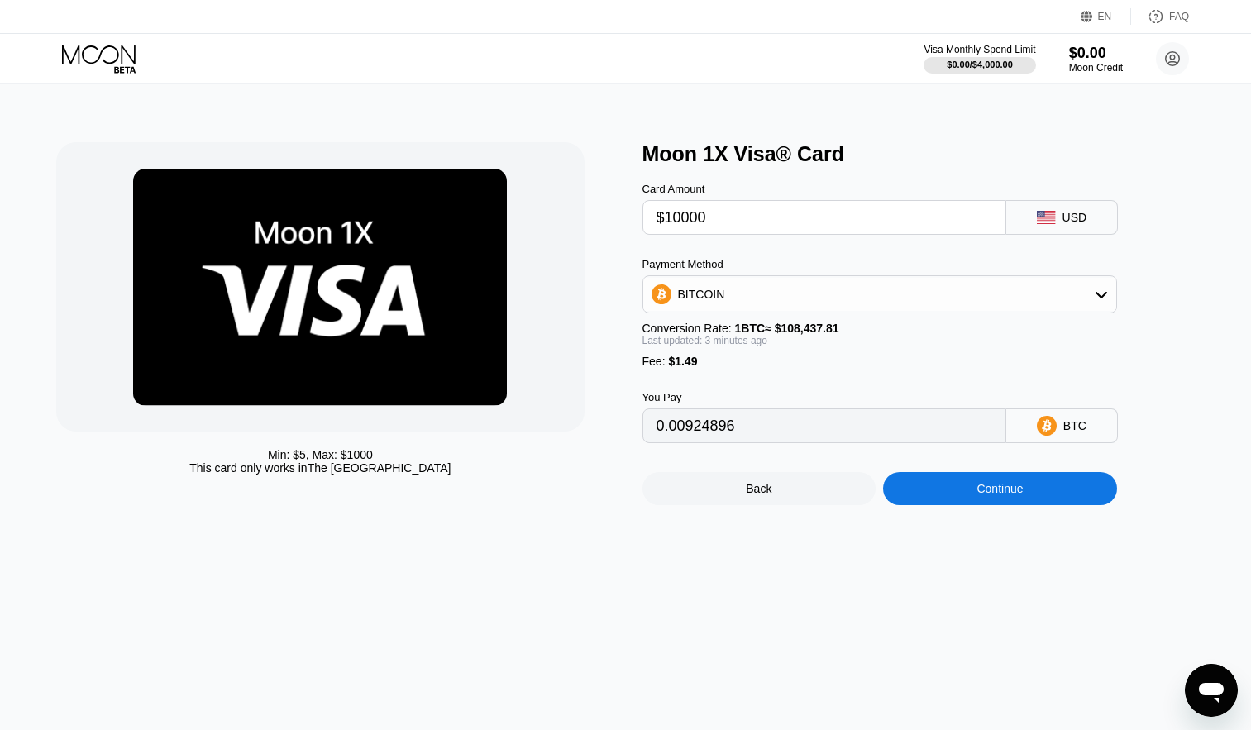
type input "0.09236572"
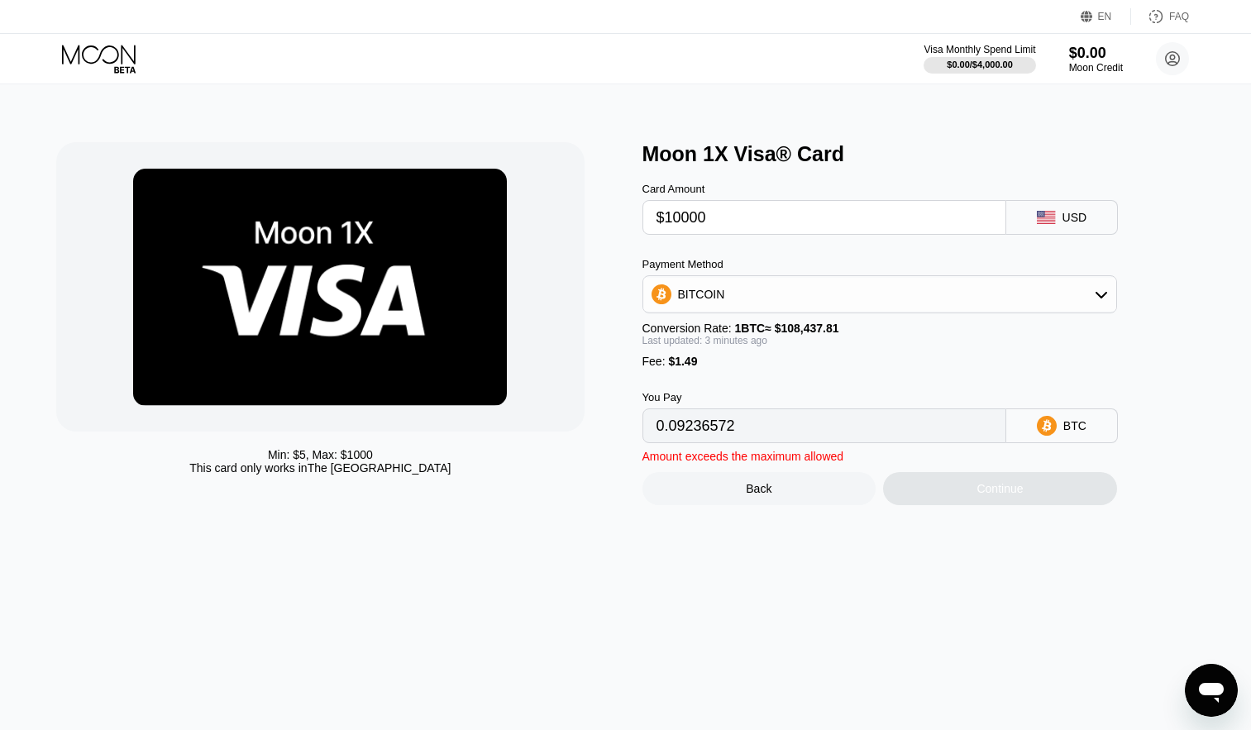
type input "$1000"
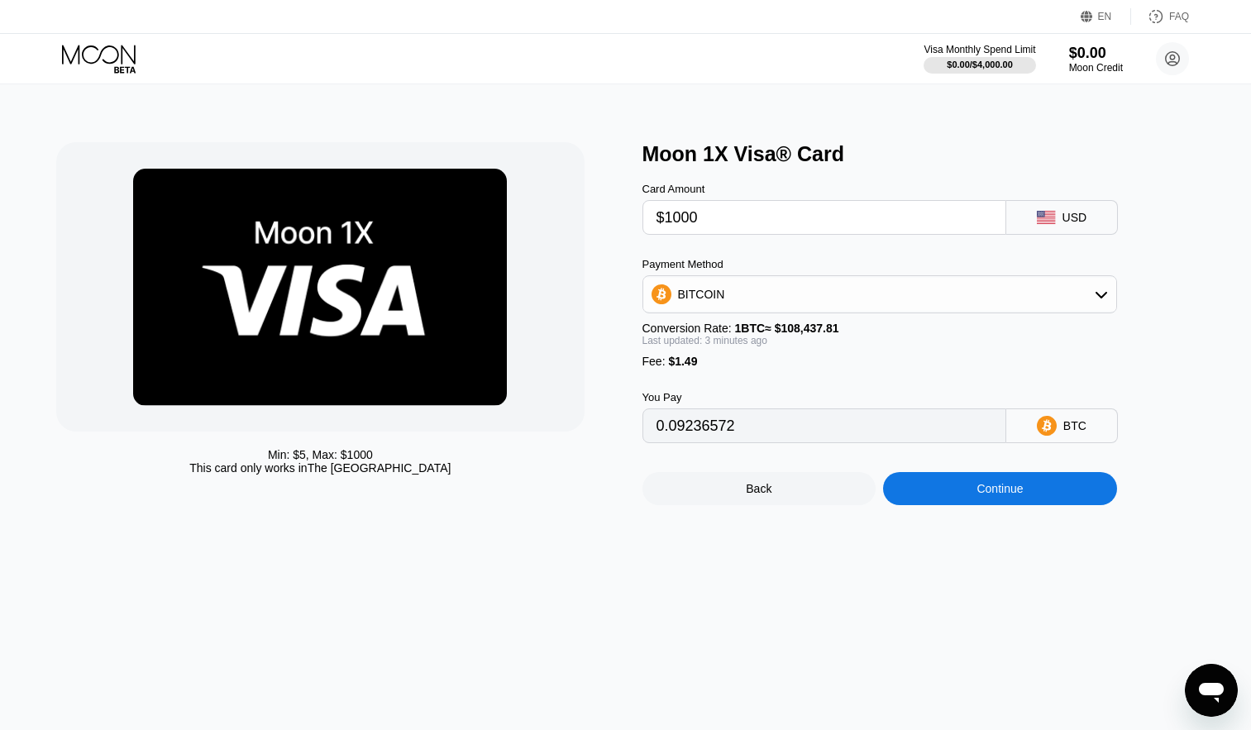
type input "0.00924896"
type input "$1000"
click at [991, 495] on div "Continue" at bounding box center [999, 488] width 46 height 13
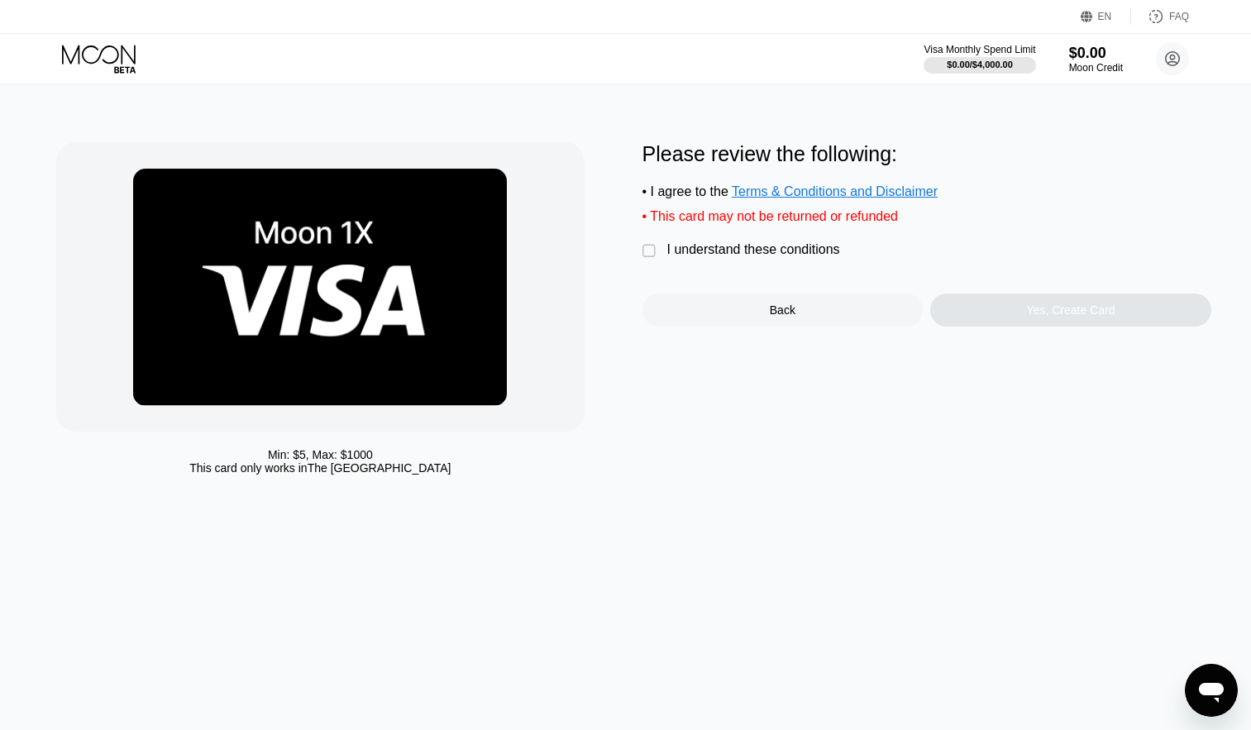
click at [697, 257] on div "I understand these conditions" at bounding box center [753, 249] width 173 height 15
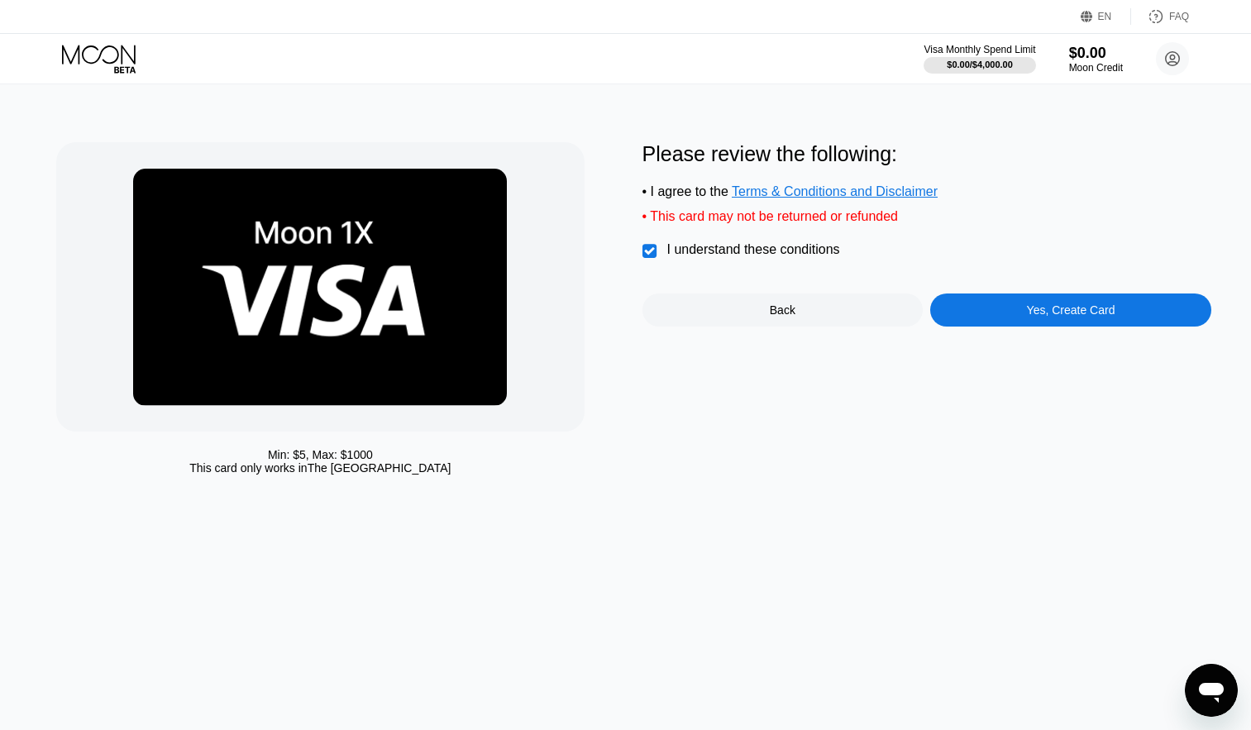
click at [1008, 320] on div "Yes, Create Card" at bounding box center [1070, 309] width 281 height 33
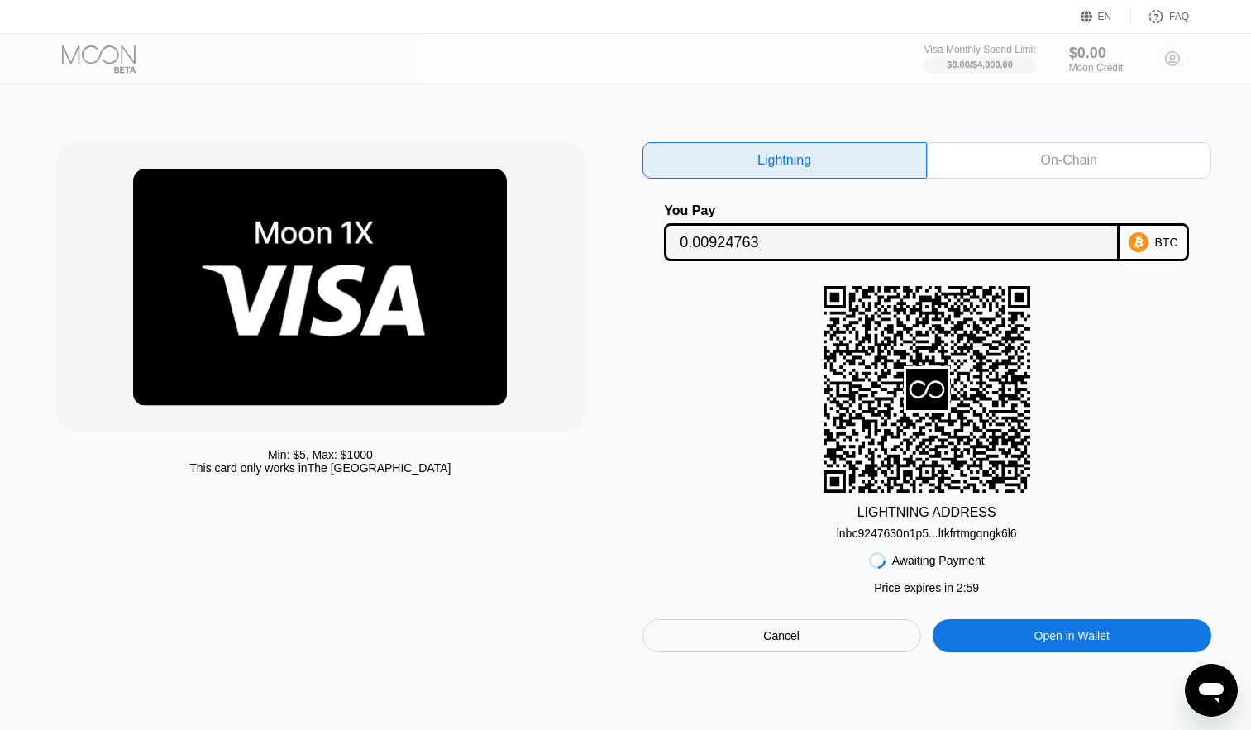
click at [1009, 167] on div "On-Chain" at bounding box center [1069, 160] width 284 height 36
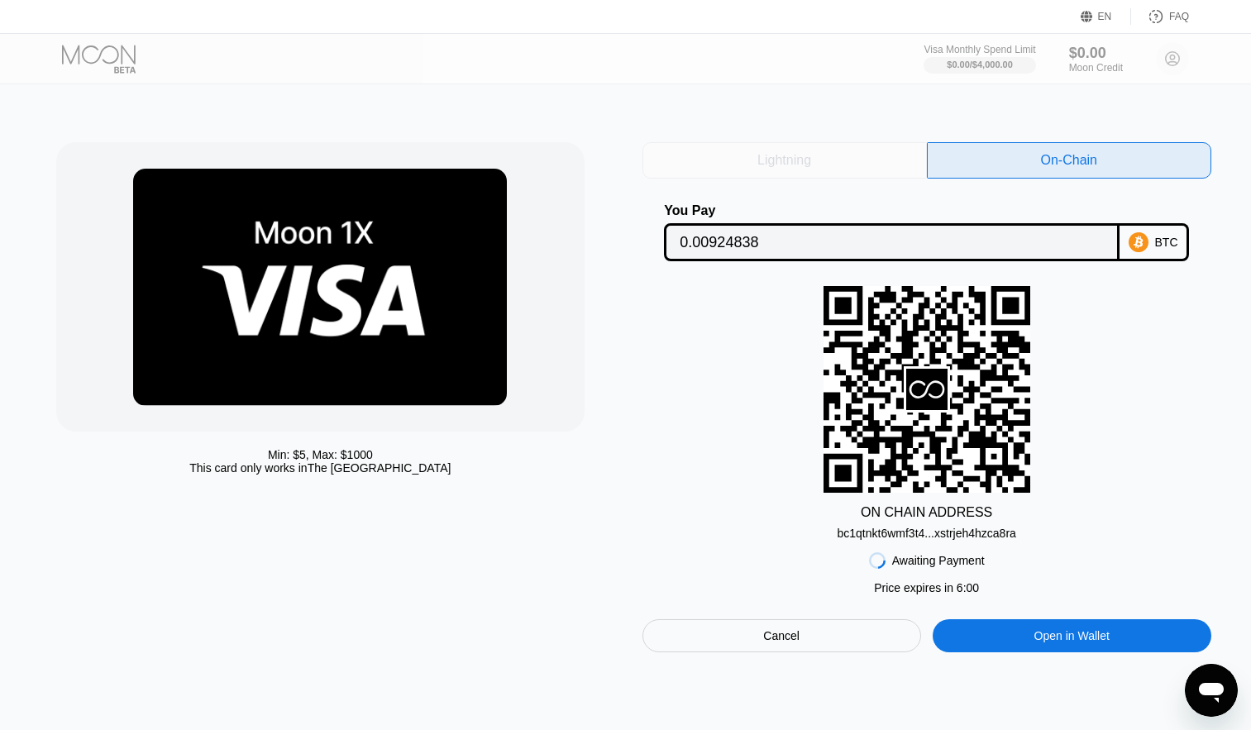
click at [873, 163] on div "Lightning" at bounding box center [784, 160] width 284 height 36
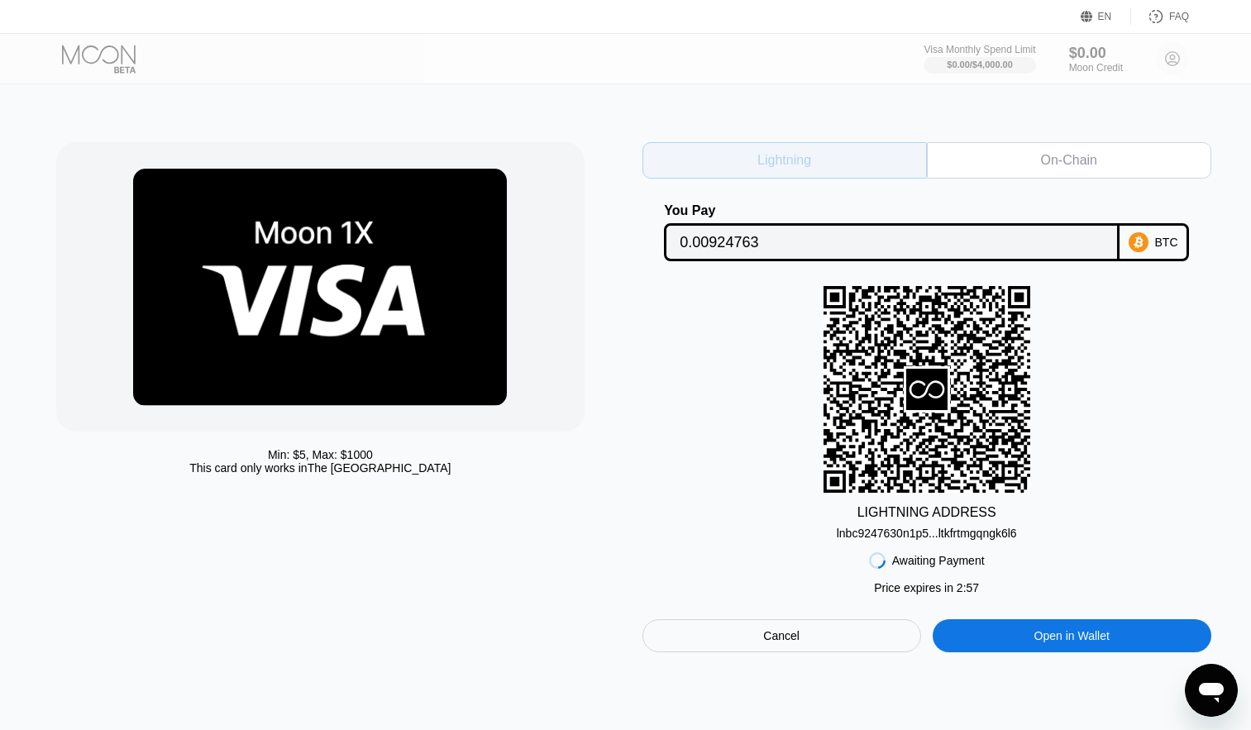
click at [873, 163] on div "Lightning" at bounding box center [784, 160] width 284 height 36
click at [924, 161] on div "Lightning" at bounding box center [784, 160] width 284 height 36
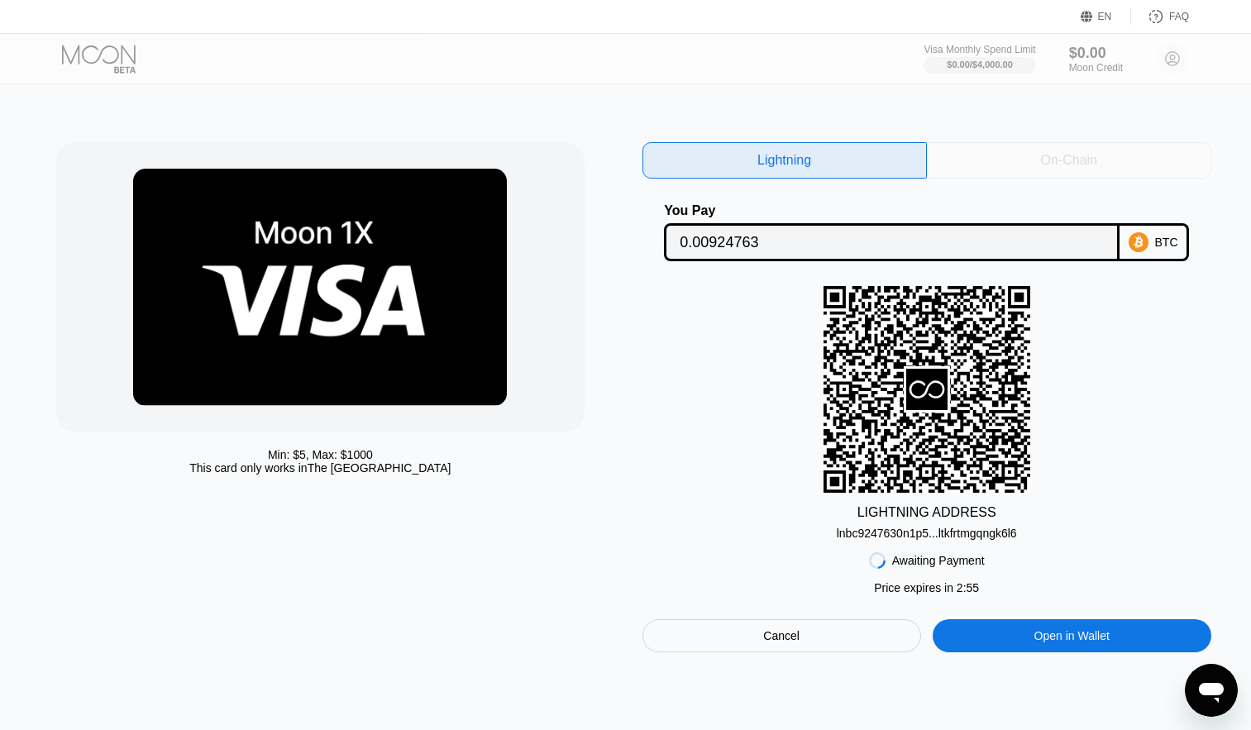
click at [949, 164] on div "On-Chain" at bounding box center [1069, 160] width 284 height 36
type input "0.00924838"
click at [965, 161] on div "On-Chain" at bounding box center [1069, 160] width 284 height 36
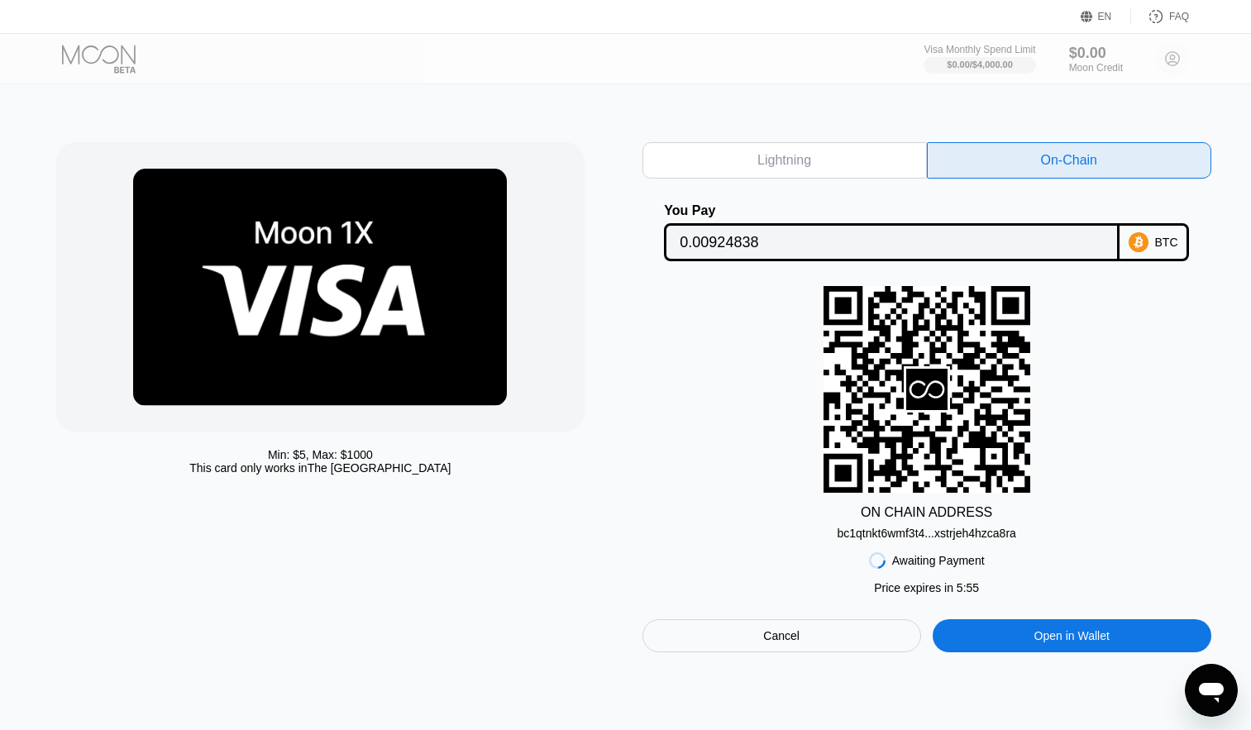
click at [811, 174] on div "Lightning" at bounding box center [784, 160] width 284 height 36
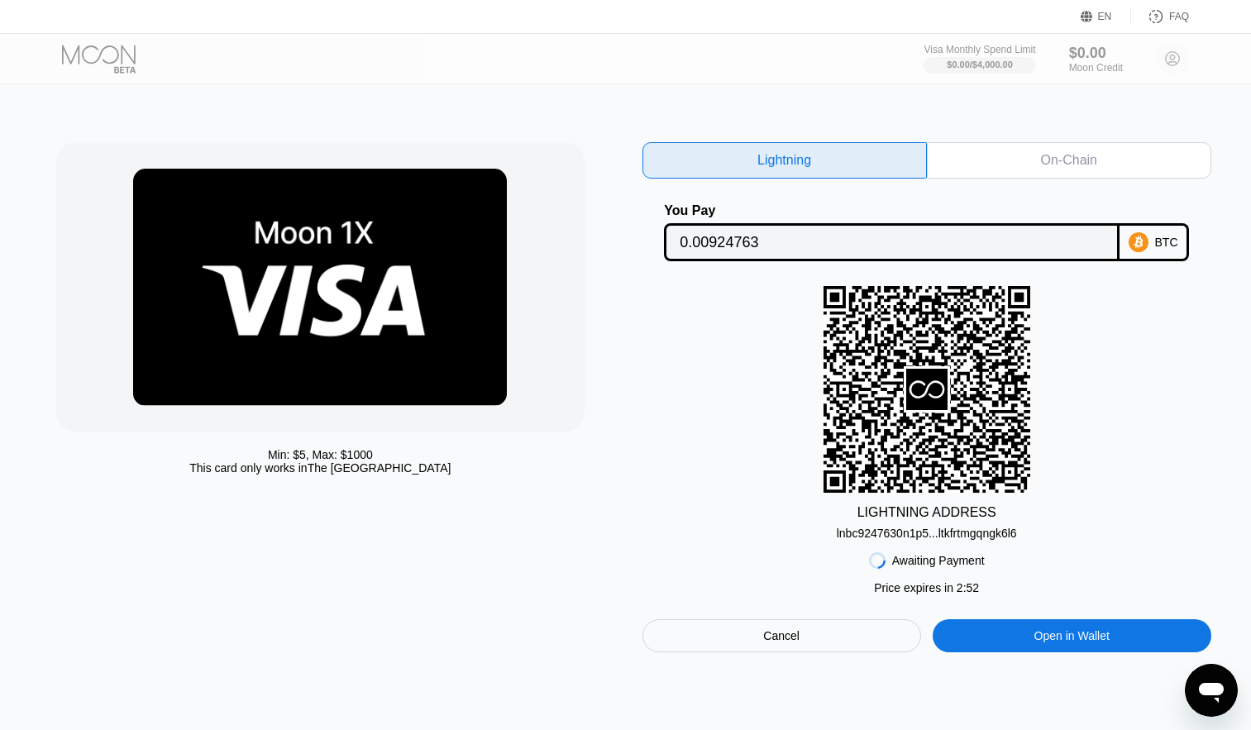
click at [955, 149] on div "On-Chain" at bounding box center [1069, 160] width 284 height 36
type input "0.00924838"
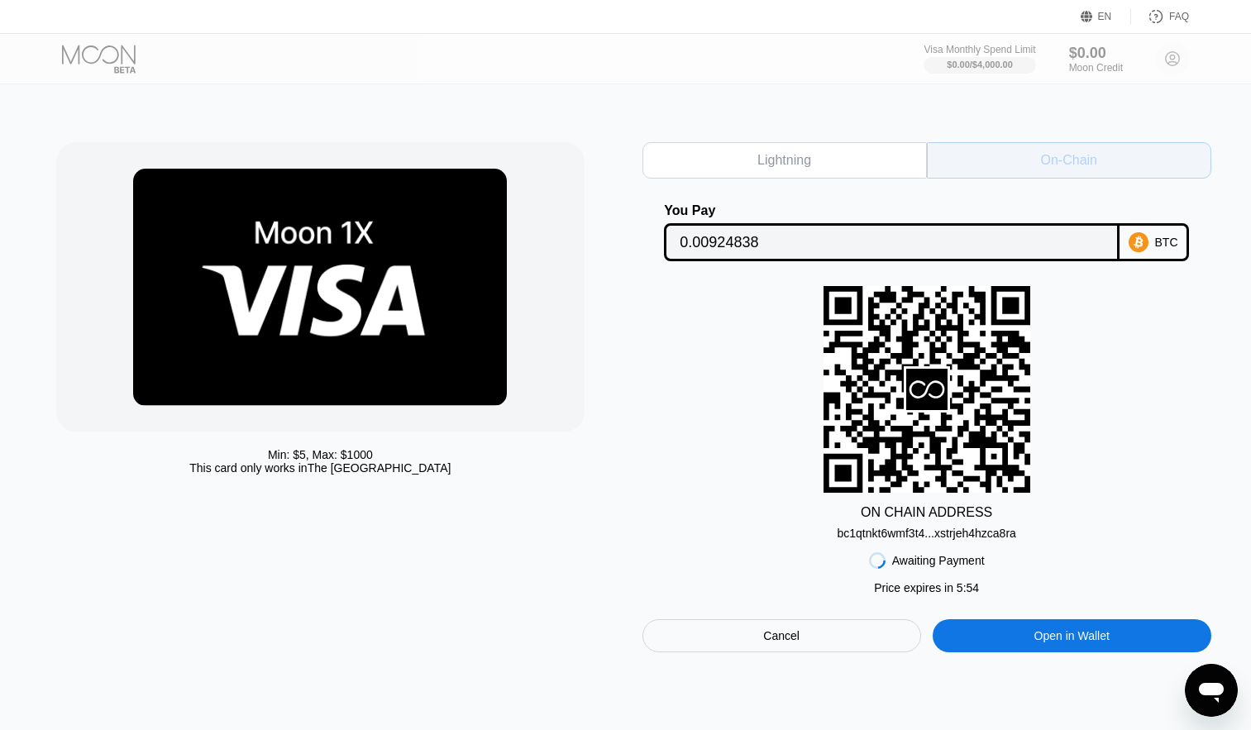
click at [945, 163] on div "On-Chain" at bounding box center [1069, 160] width 284 height 36
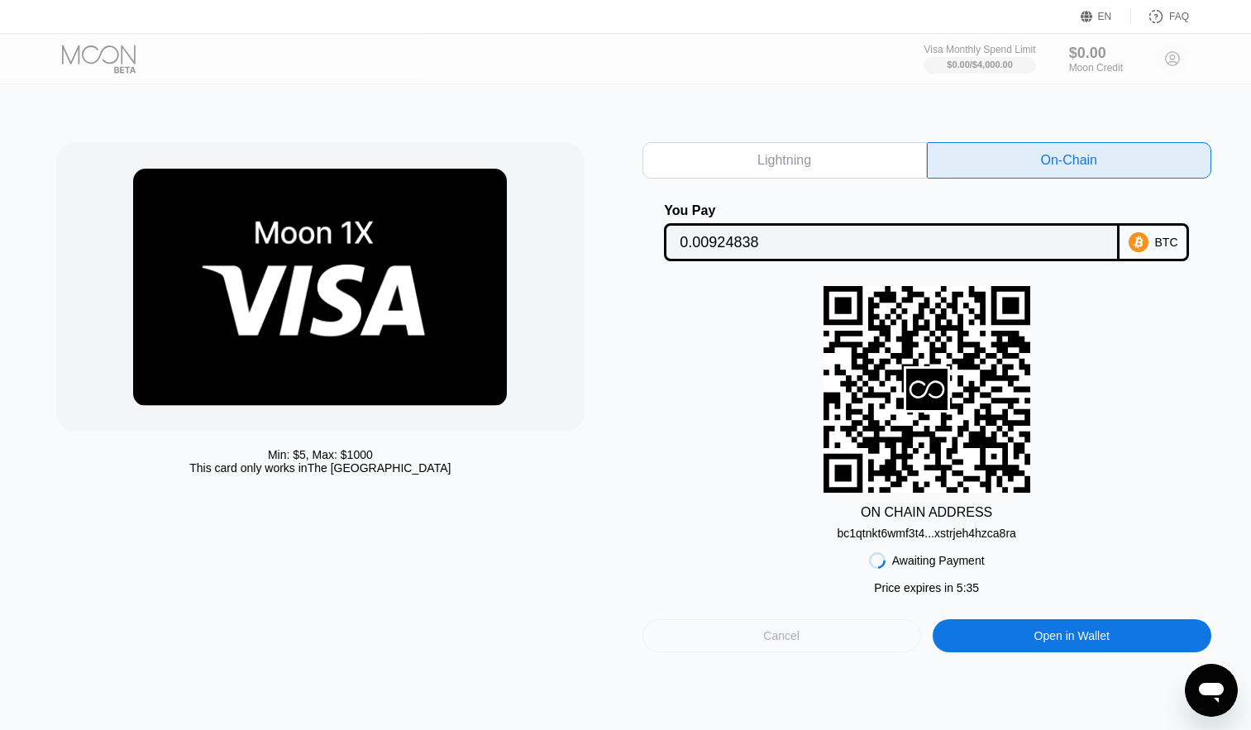
click at [717, 644] on div "Cancel" at bounding box center [781, 635] width 279 height 33
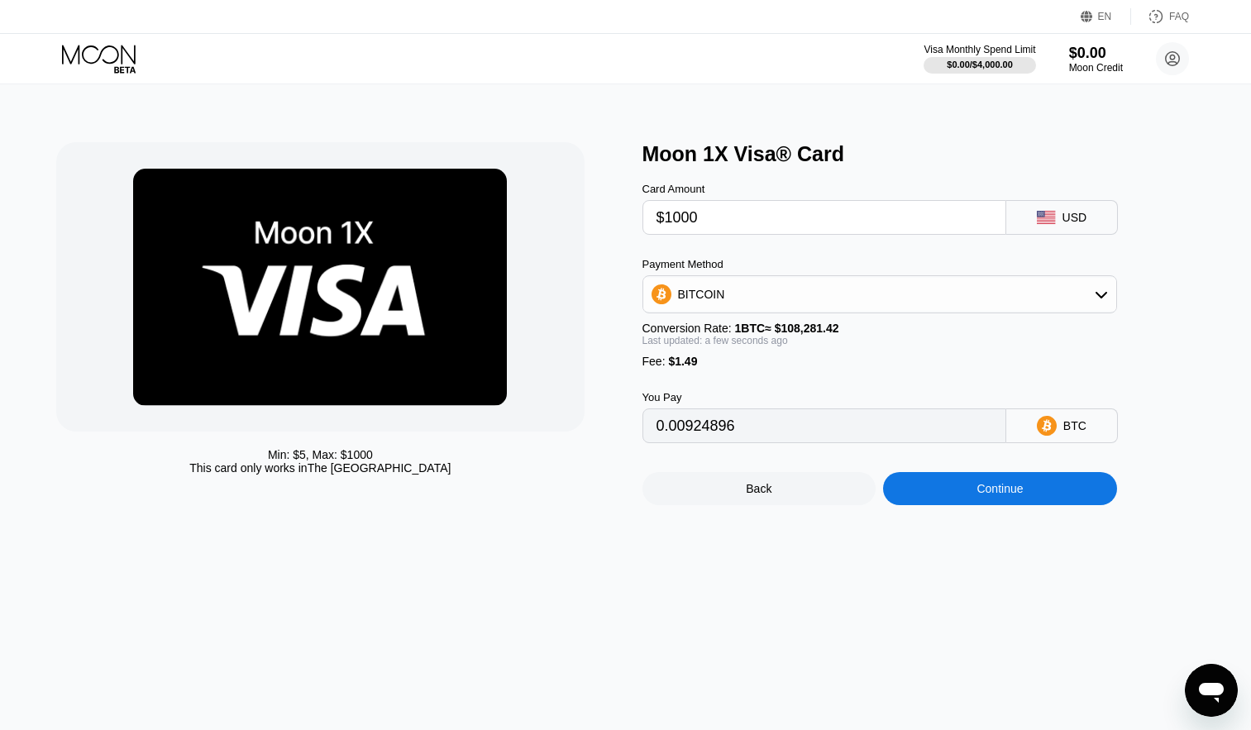
click at [781, 311] on div "BITCOIN" at bounding box center [879, 294] width 473 height 33
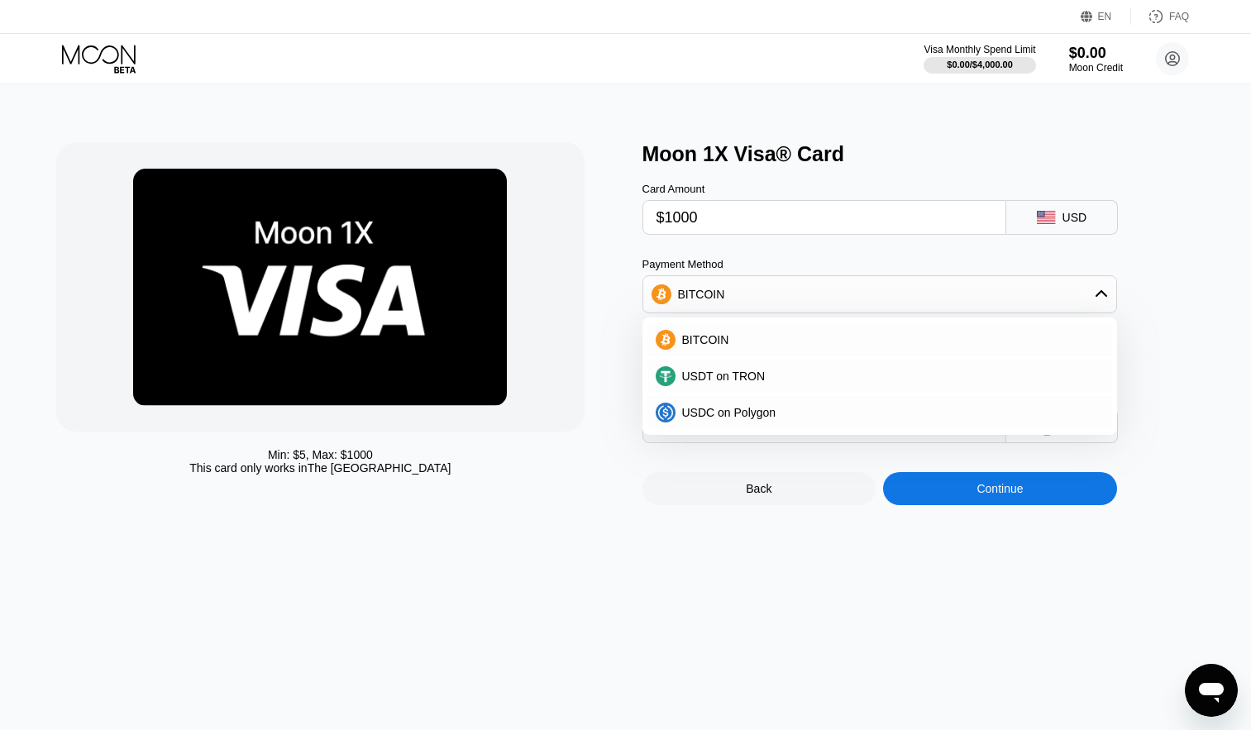
type input "0.00925869"
